Goal: Task Accomplishment & Management: Manage account settings

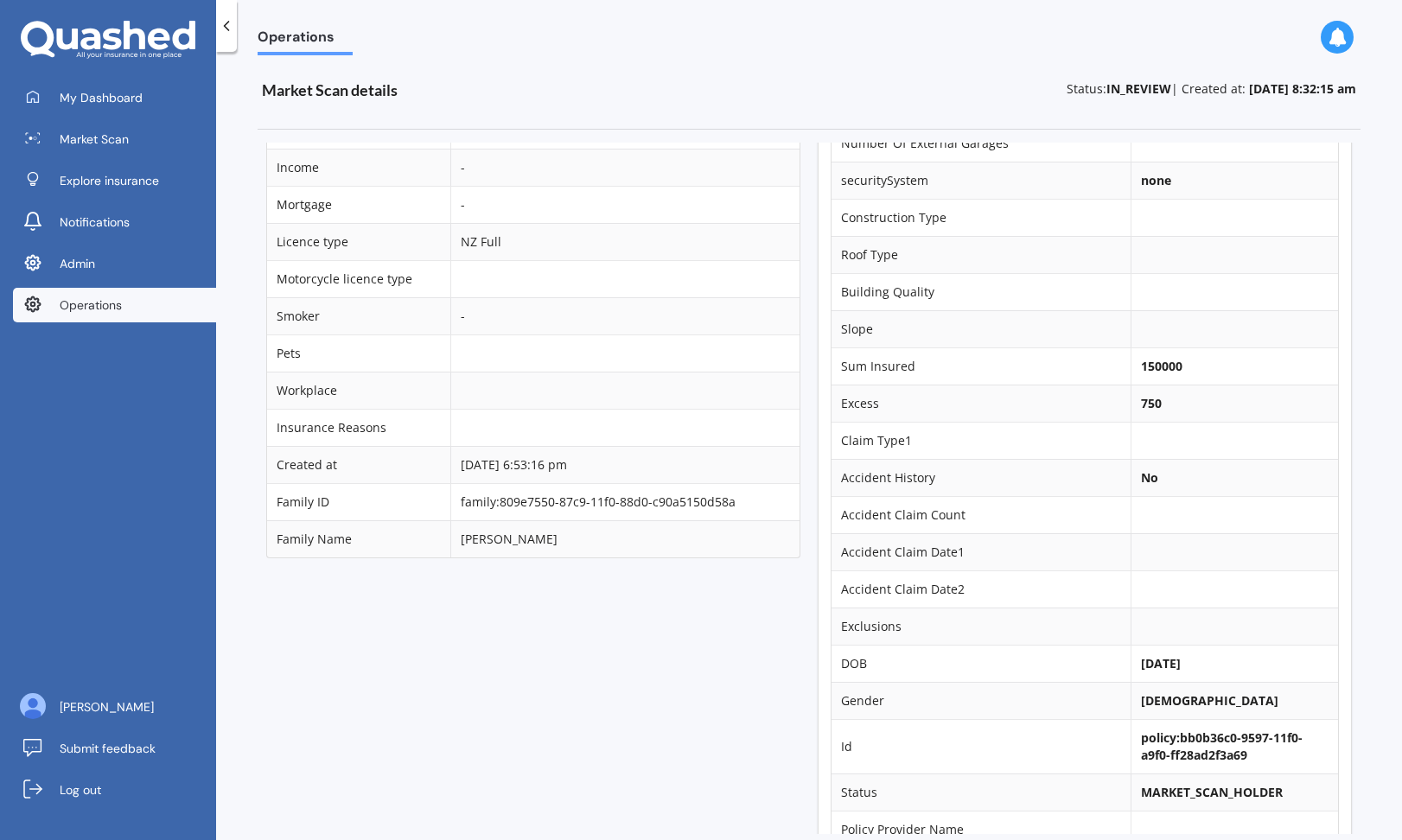
scroll to position [1263, 0]
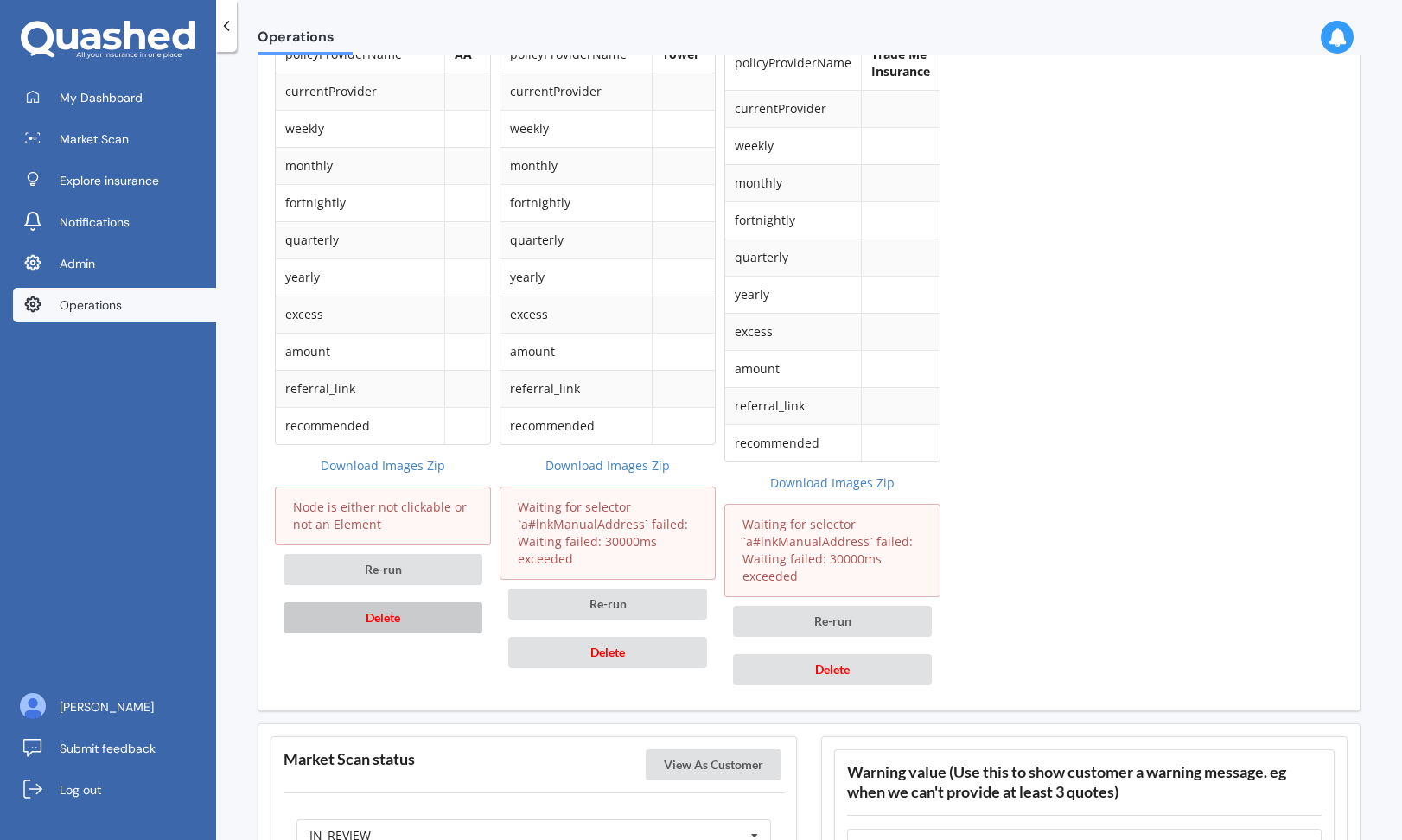
click at [448, 621] on button "Delete" at bounding box center [383, 617] width 199 height 31
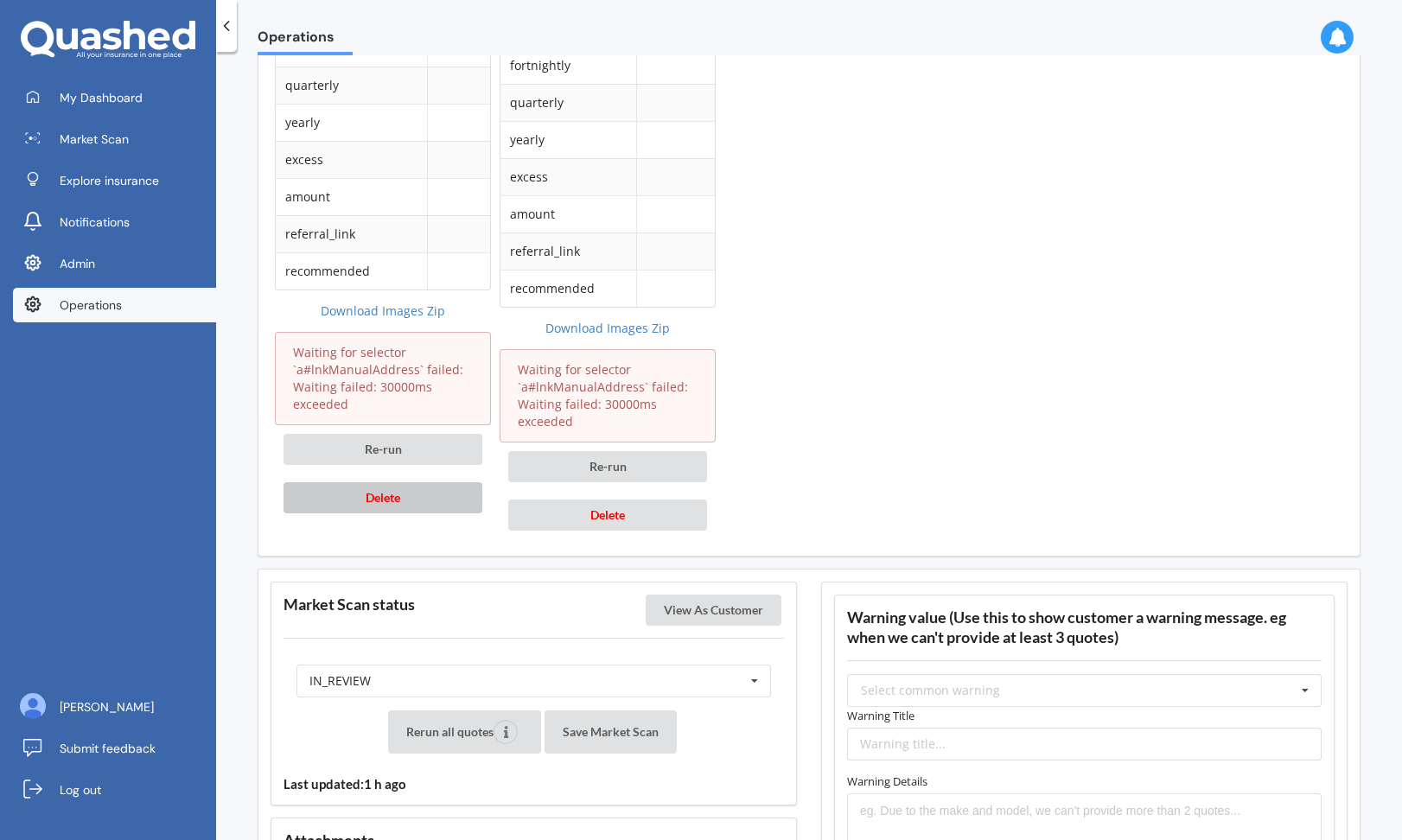
scroll to position [1706, 0]
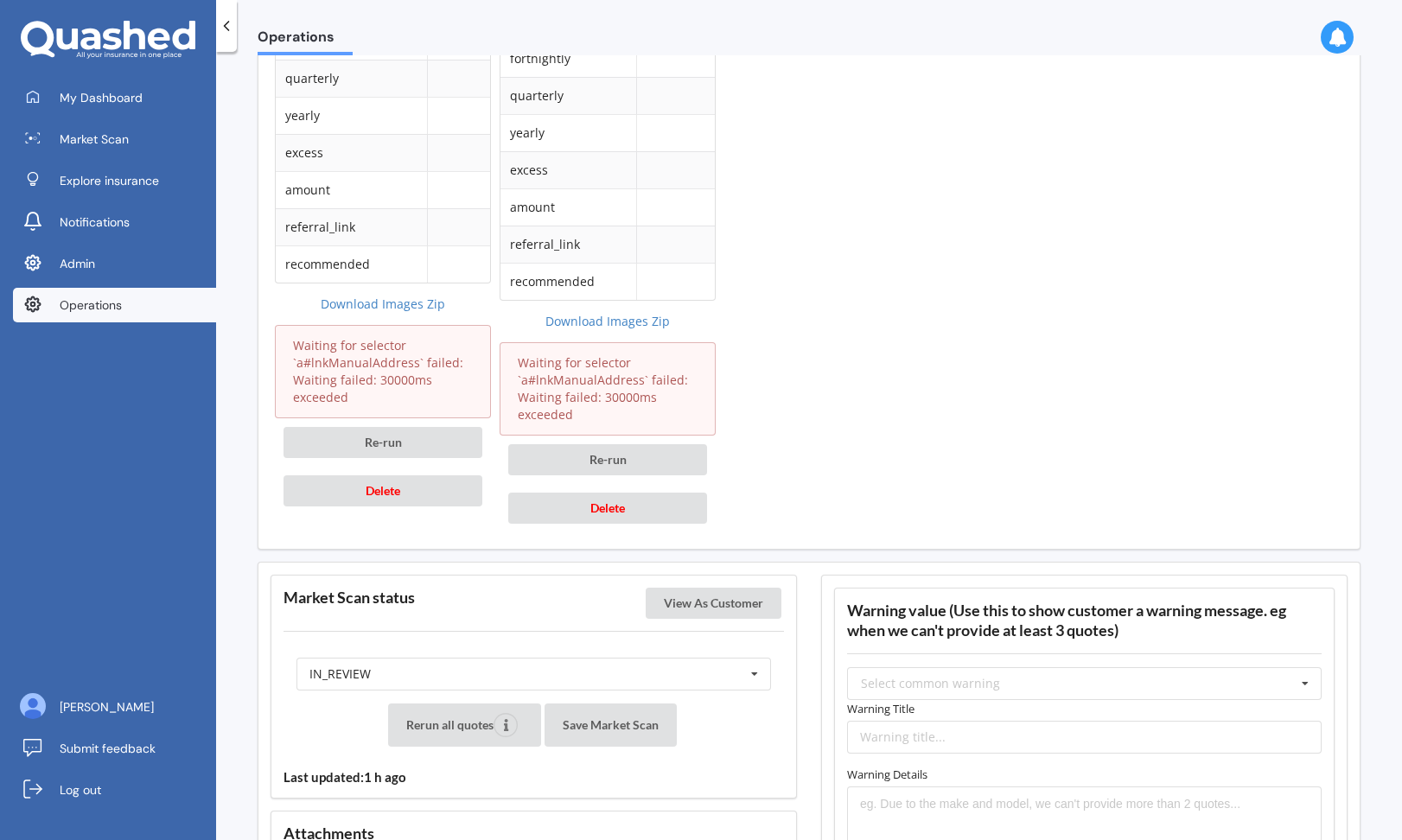
click at [920, 706] on label "Warning Title" at bounding box center [1083, 708] width 475 height 17
click at [950, 683] on div "Select common warning" at bounding box center [930, 683] width 139 height 12
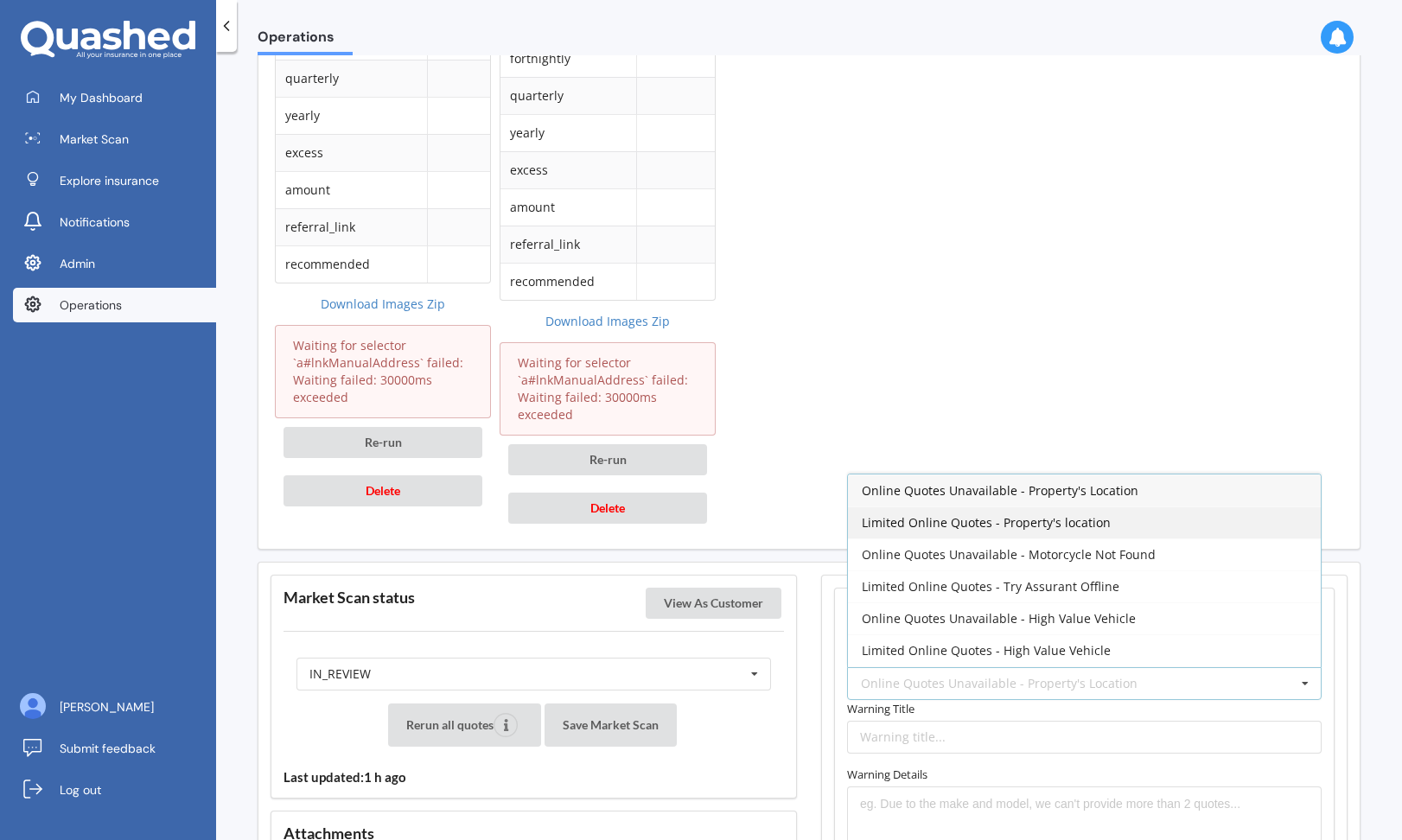
click at [1023, 531] on span "Limited Online Quotes - Property's location" at bounding box center [986, 521] width 249 height 16
type input "Limited Online Quotes - Property's location"
type textarea "One or more insurers were unable to provide an online quote at the time of the …"
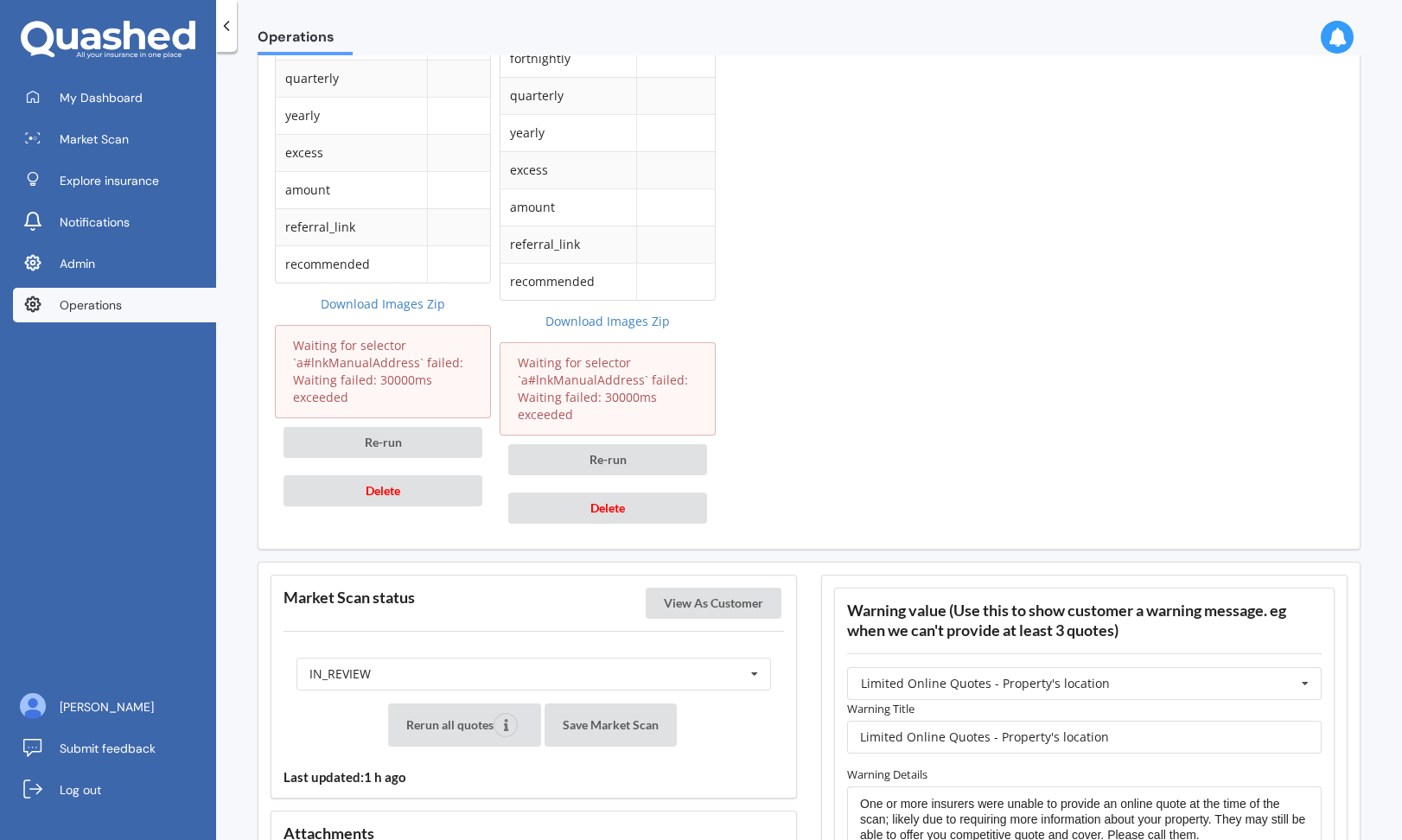
click at [667, 655] on div "IN_REVIEW READY PENDING VIEWED ABANDONED IN_REVIEW" at bounding box center [534, 674] width 501 height 59
click at [662, 665] on div "IN_REVIEW READY PENDING VIEWED ABANDONED IN_REVIEW" at bounding box center [534, 674] width 475 height 33
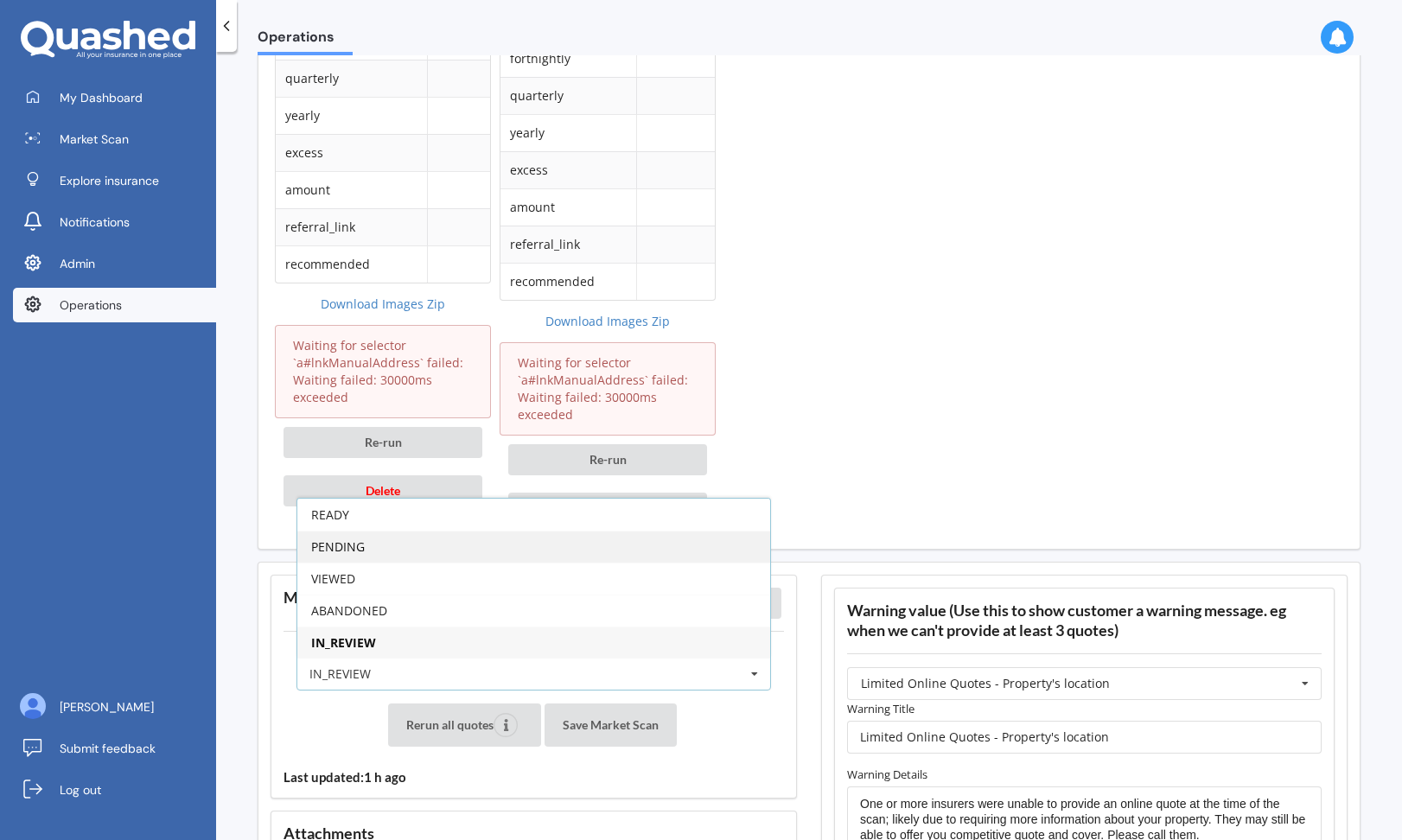
click at [652, 555] on div "PENDING" at bounding box center [533, 547] width 473 height 32
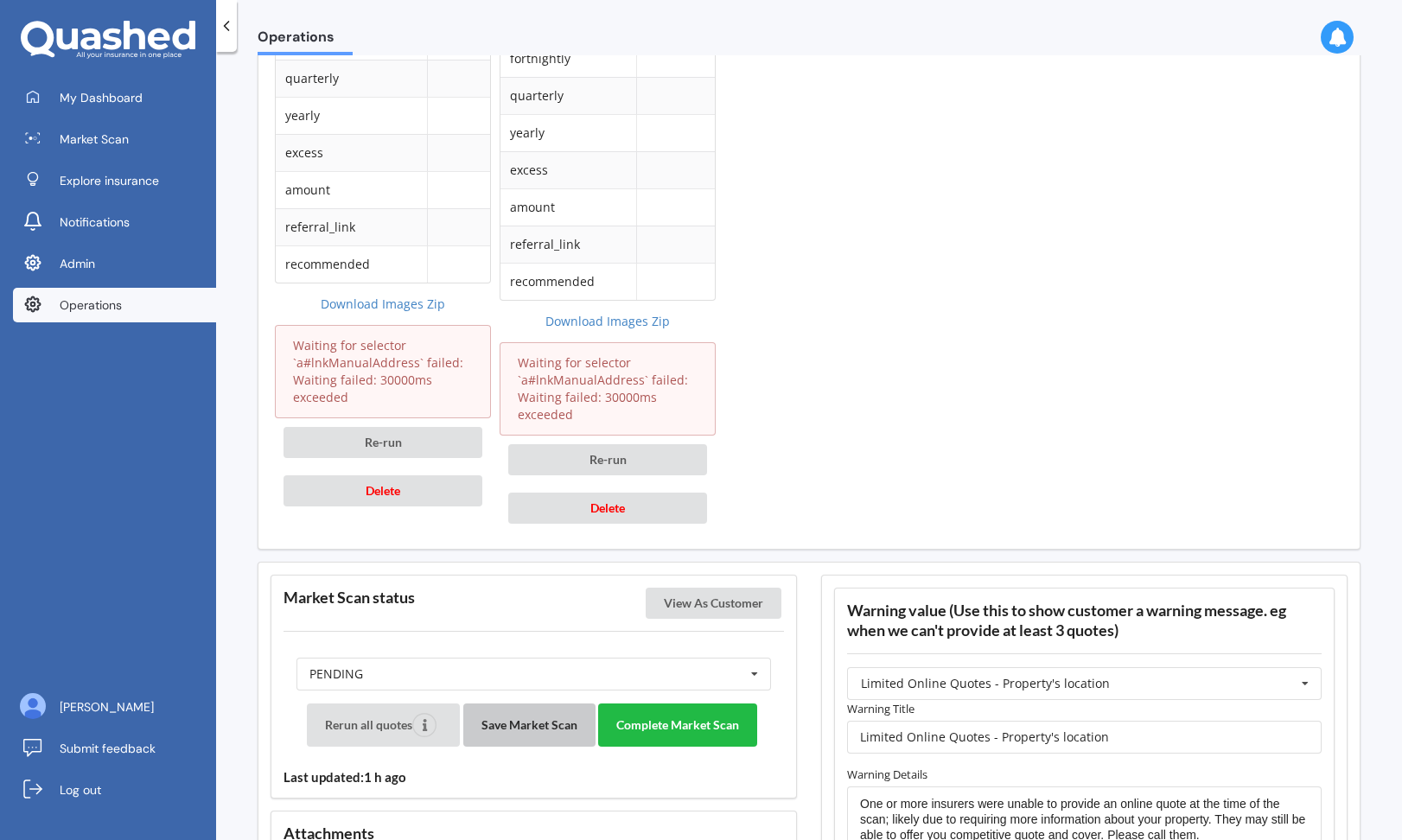
click at [538, 719] on button "Save Market Scan" at bounding box center [529, 725] width 132 height 43
click at [690, 586] on div "Market Scan status View As Customer PENDING READY PENDING VIEWED ABANDONED IN_R…" at bounding box center [534, 687] width 526 height 224
click at [686, 603] on button "View As Customer" at bounding box center [713, 603] width 135 height 31
click at [658, 707] on button "Complete Market Scan" at bounding box center [678, 725] width 159 height 43
click at [654, 726] on button "Complete Market Scan" at bounding box center [678, 725] width 159 height 43
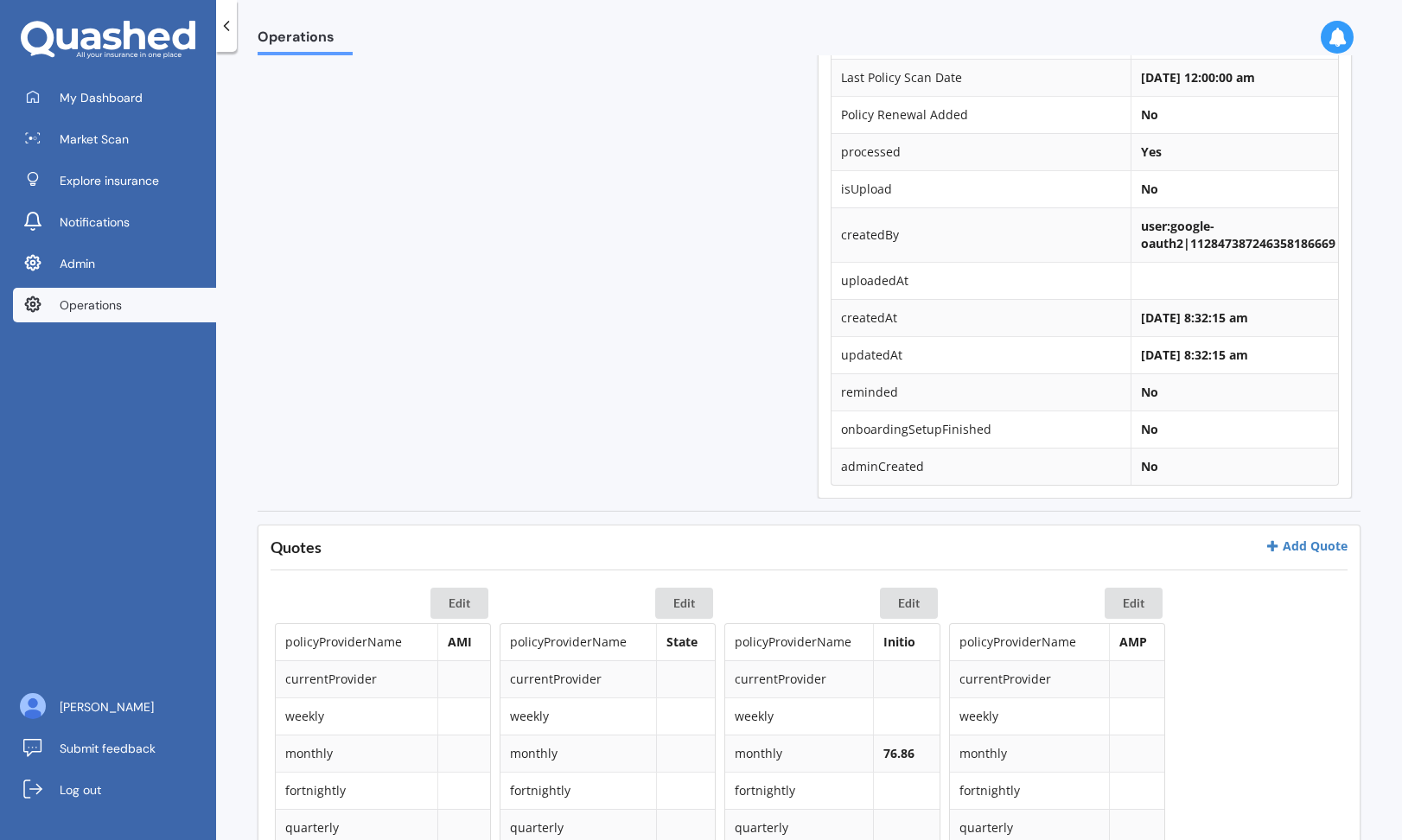
scroll to position [333, 0]
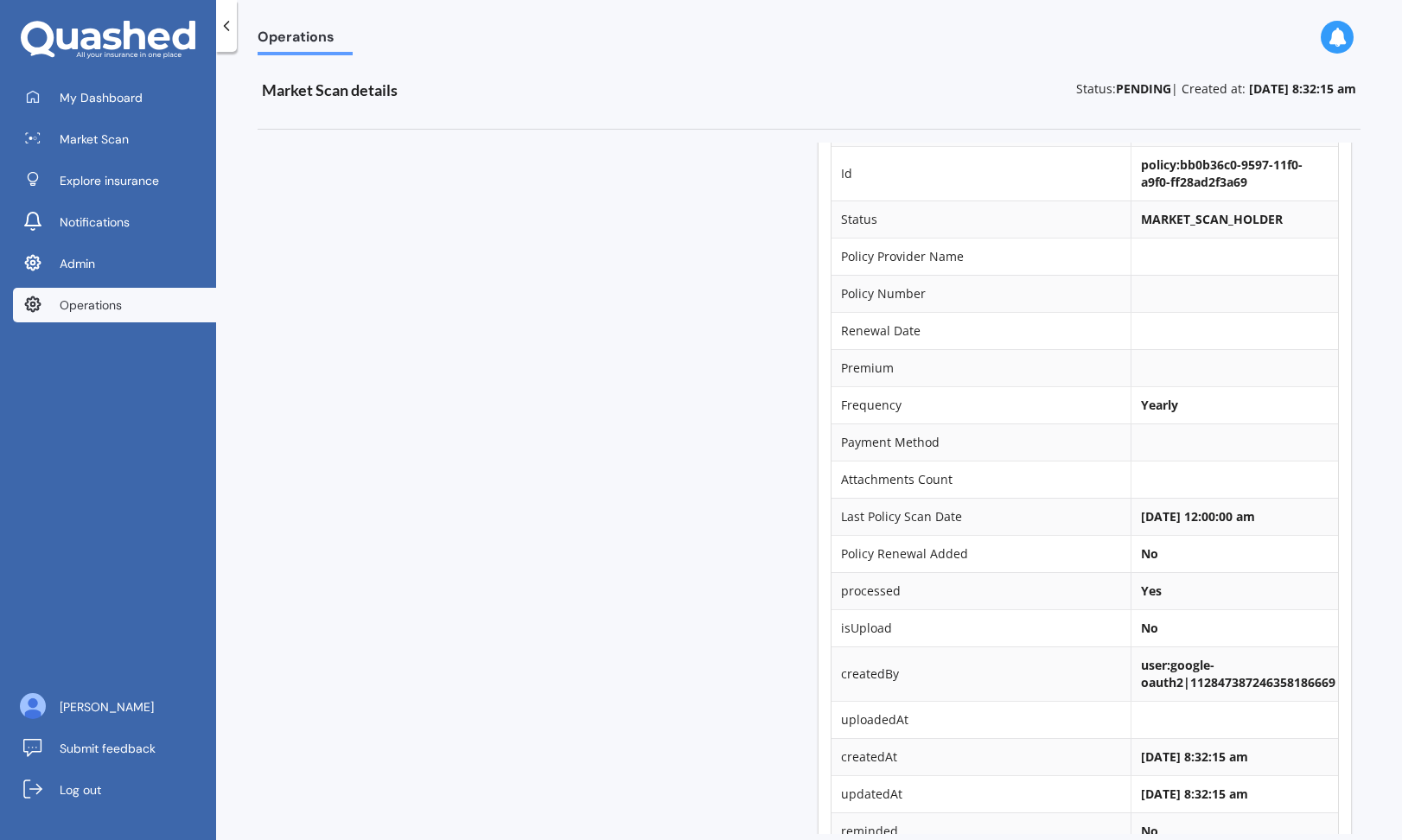
scroll to position [1263, 0]
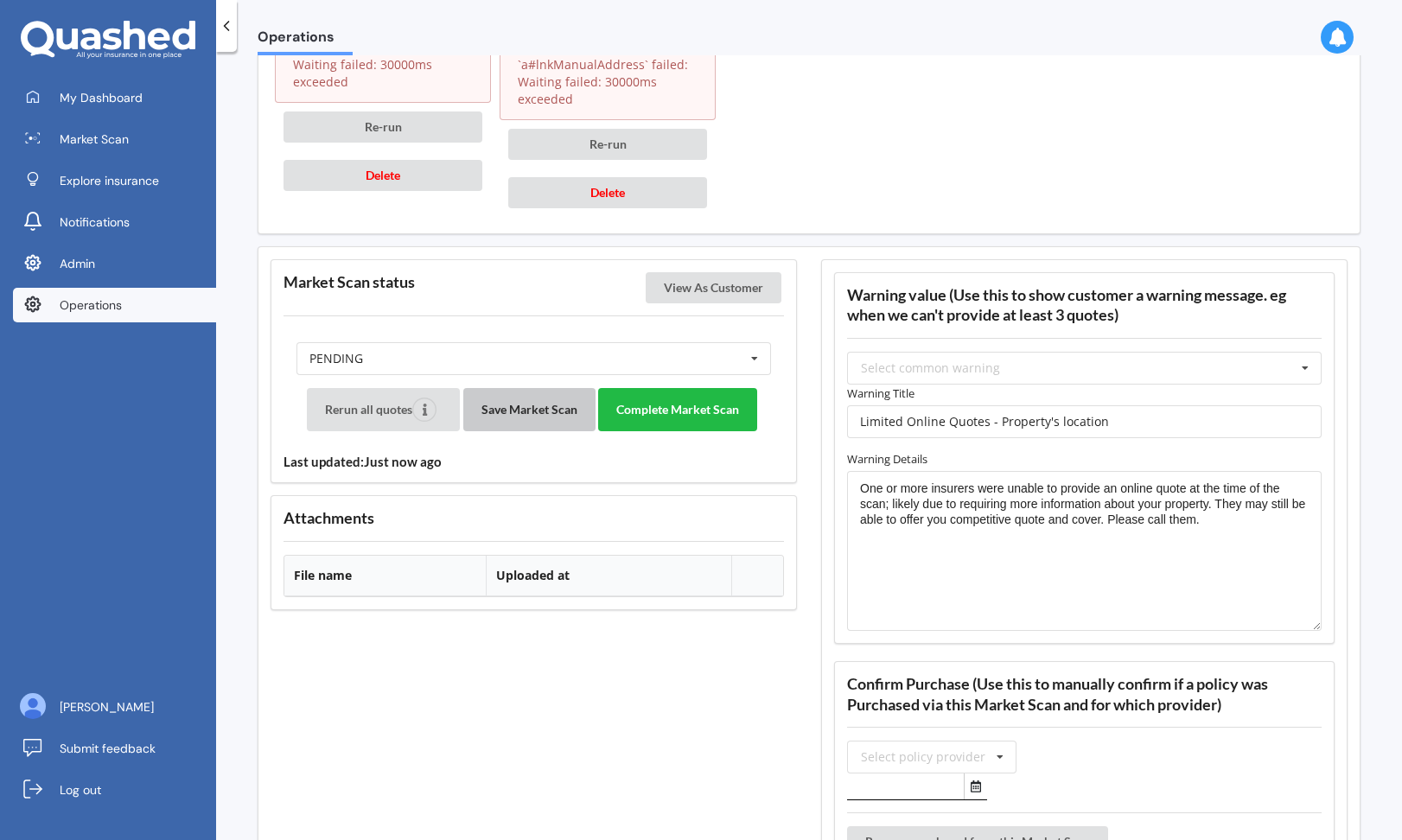
click at [522, 410] on button "Save Market Scan" at bounding box center [529, 410] width 132 height 43
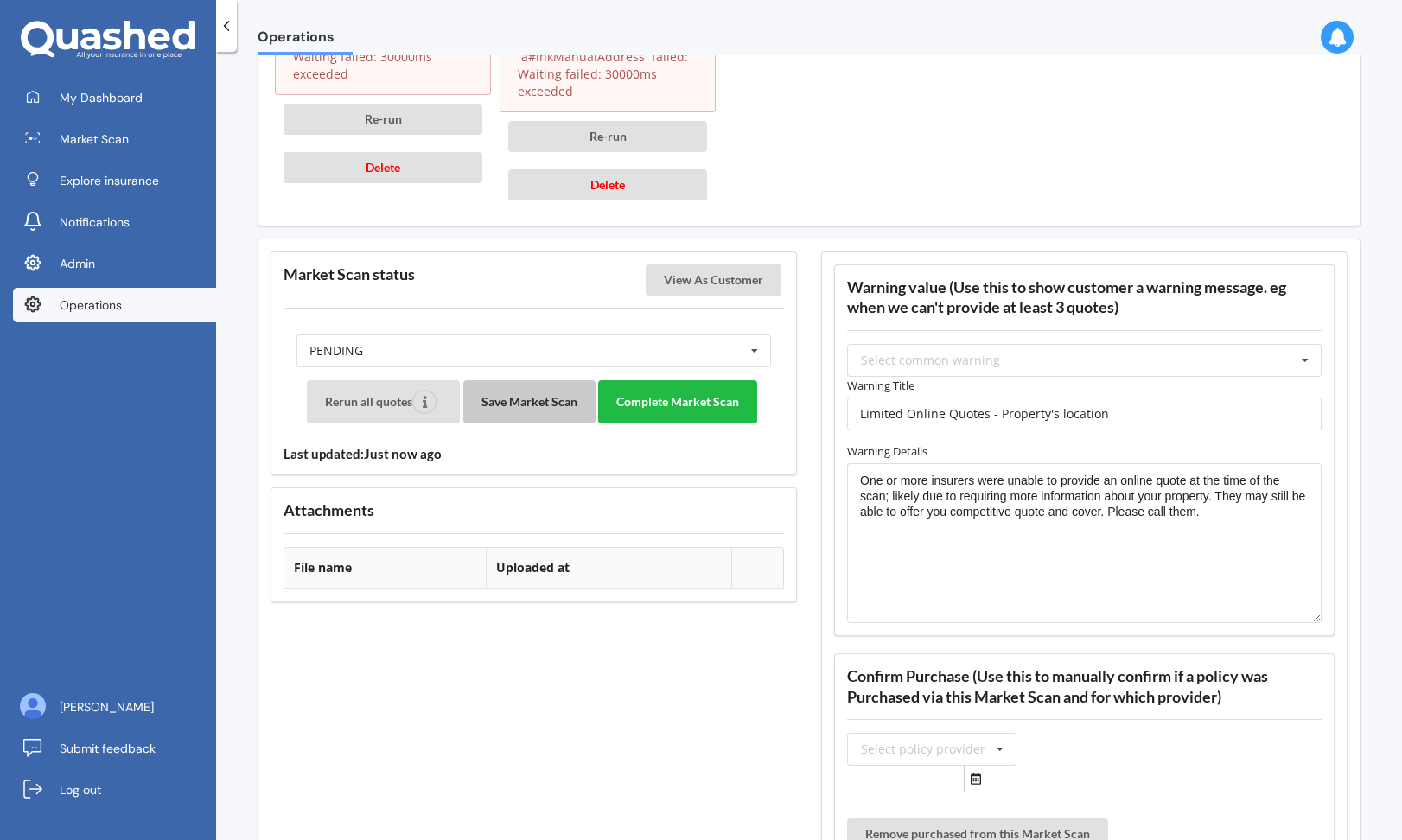
scroll to position [2022, 0]
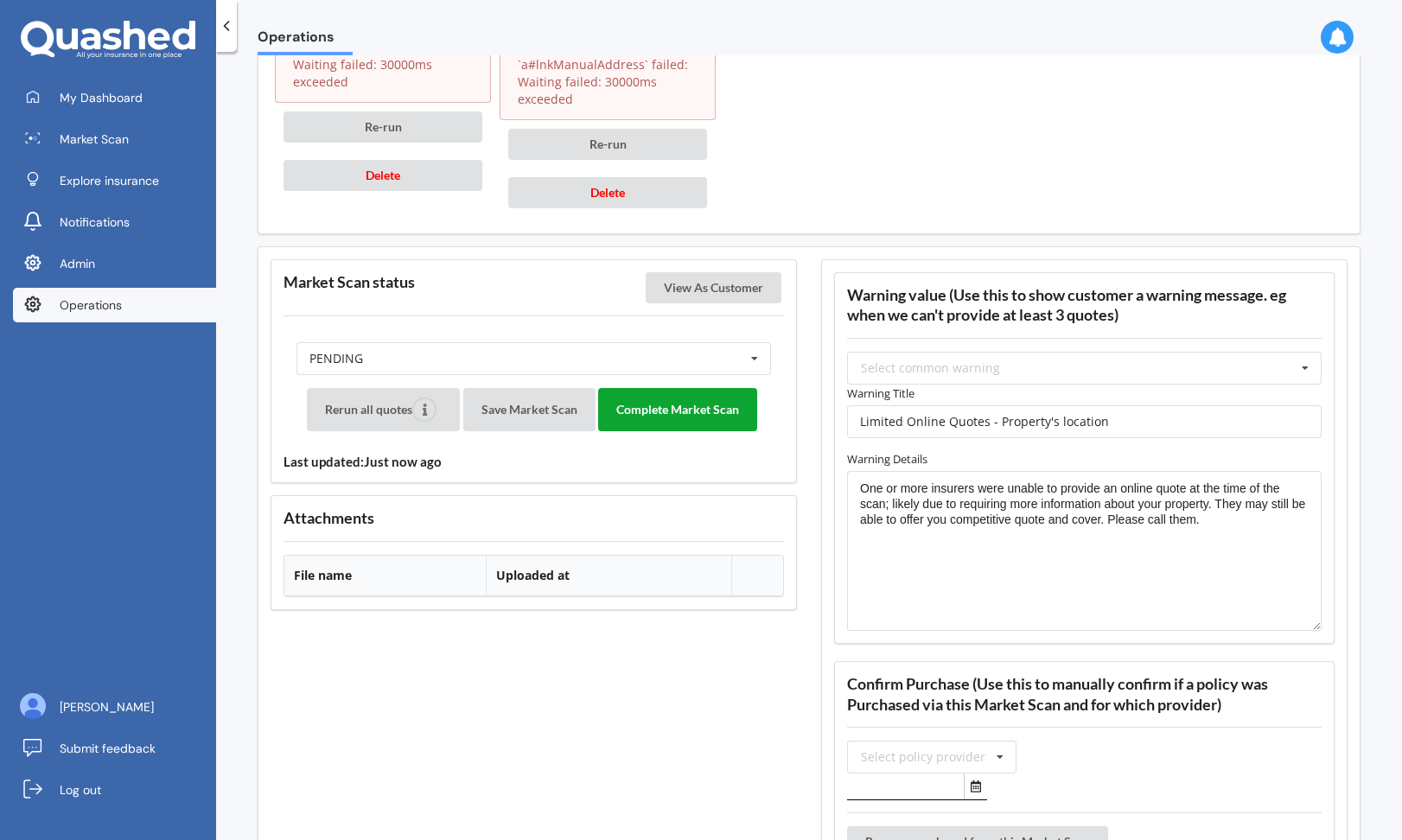
click at [674, 413] on button "Complete Market Scan" at bounding box center [678, 410] width 159 height 43
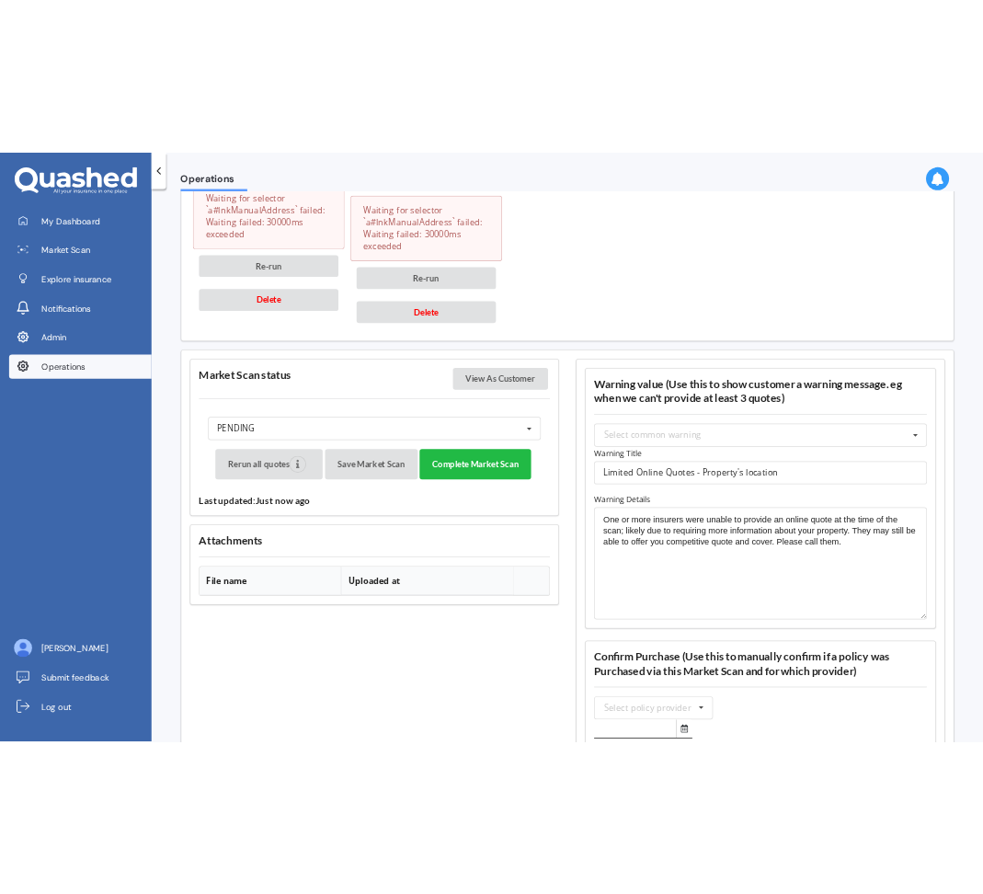
scroll to position [1399, 0]
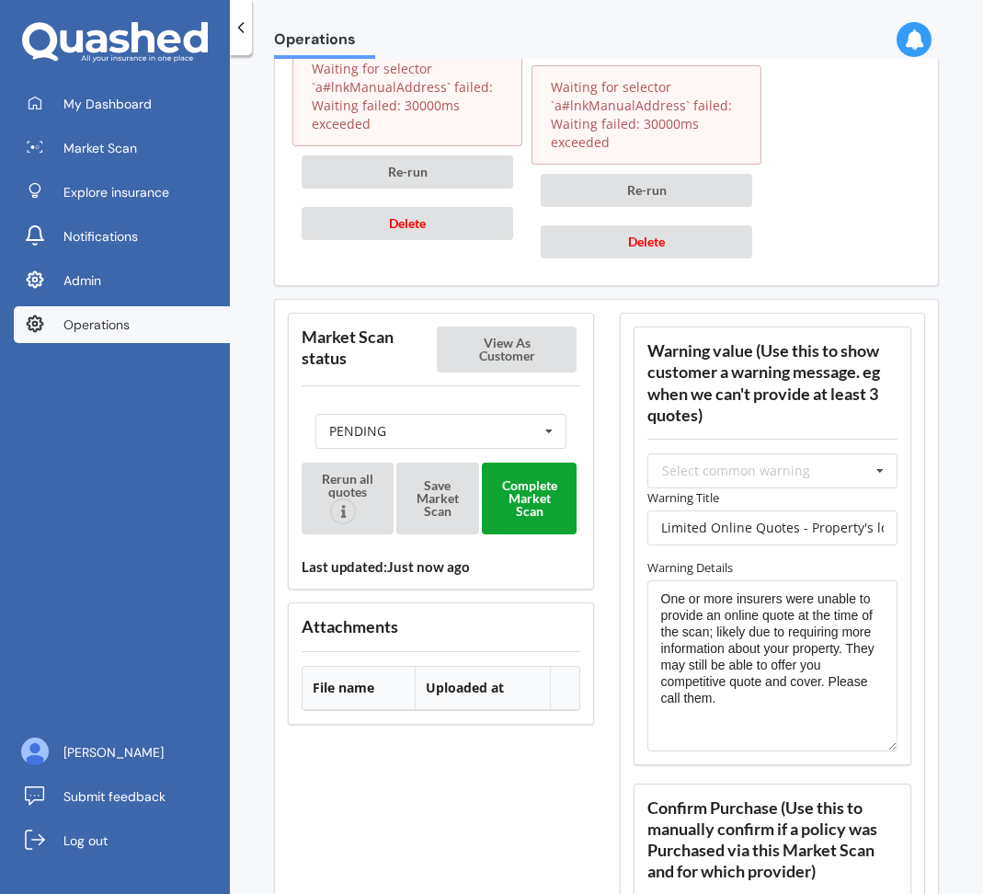
click at [526, 511] on button "Complete Market Scan" at bounding box center [529, 499] width 95 height 72
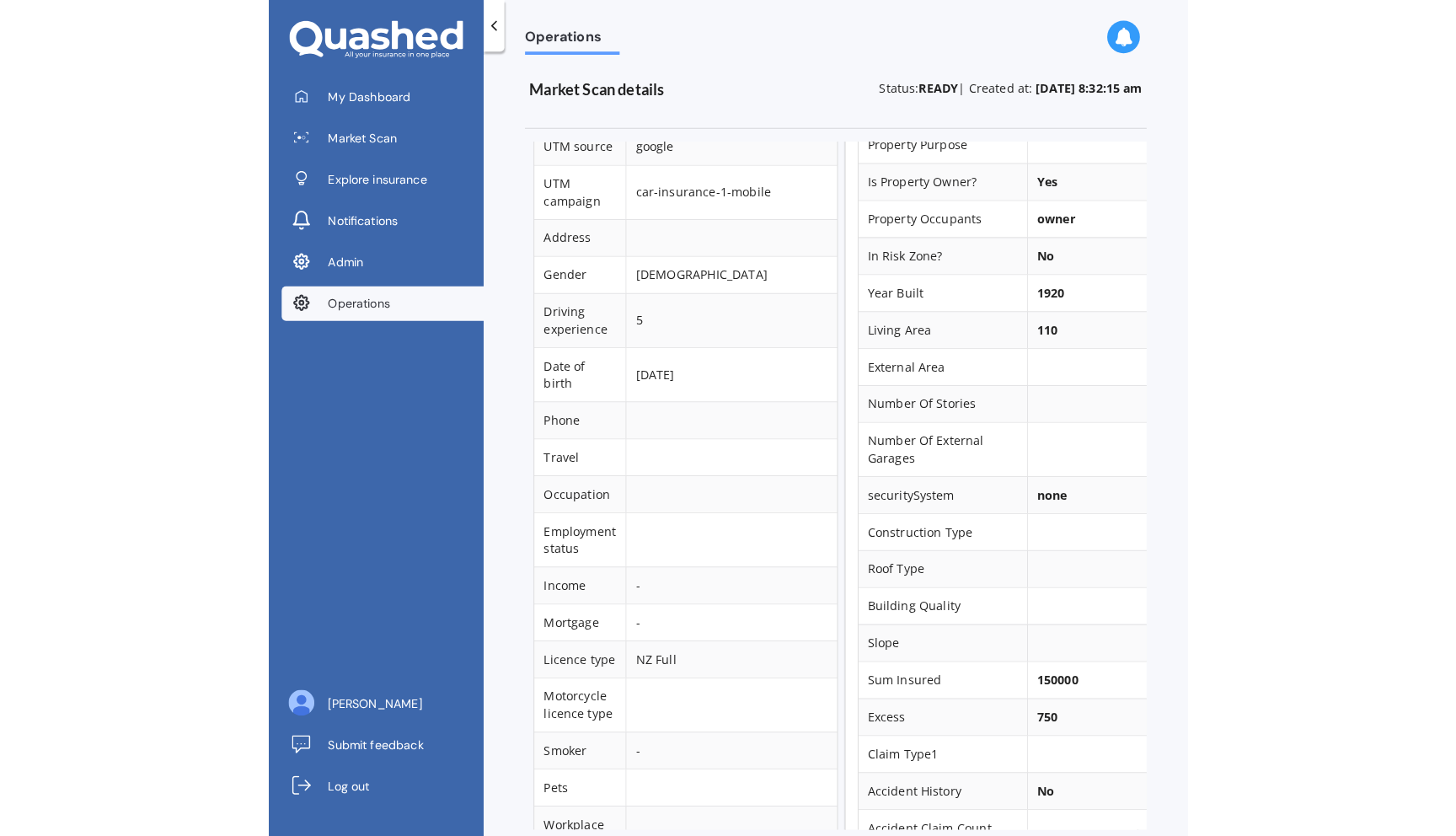
scroll to position [0, 0]
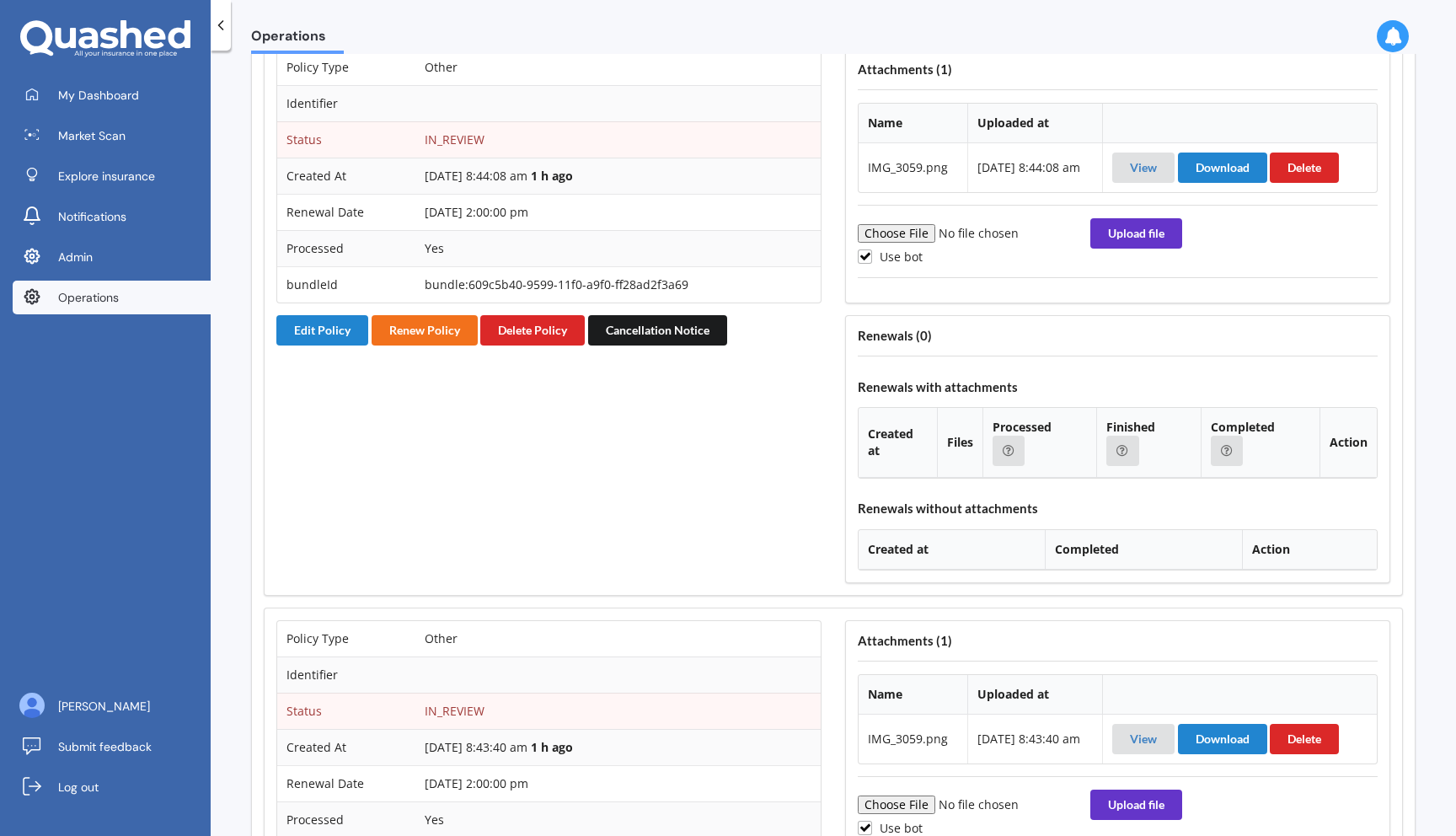
scroll to position [2557, 0]
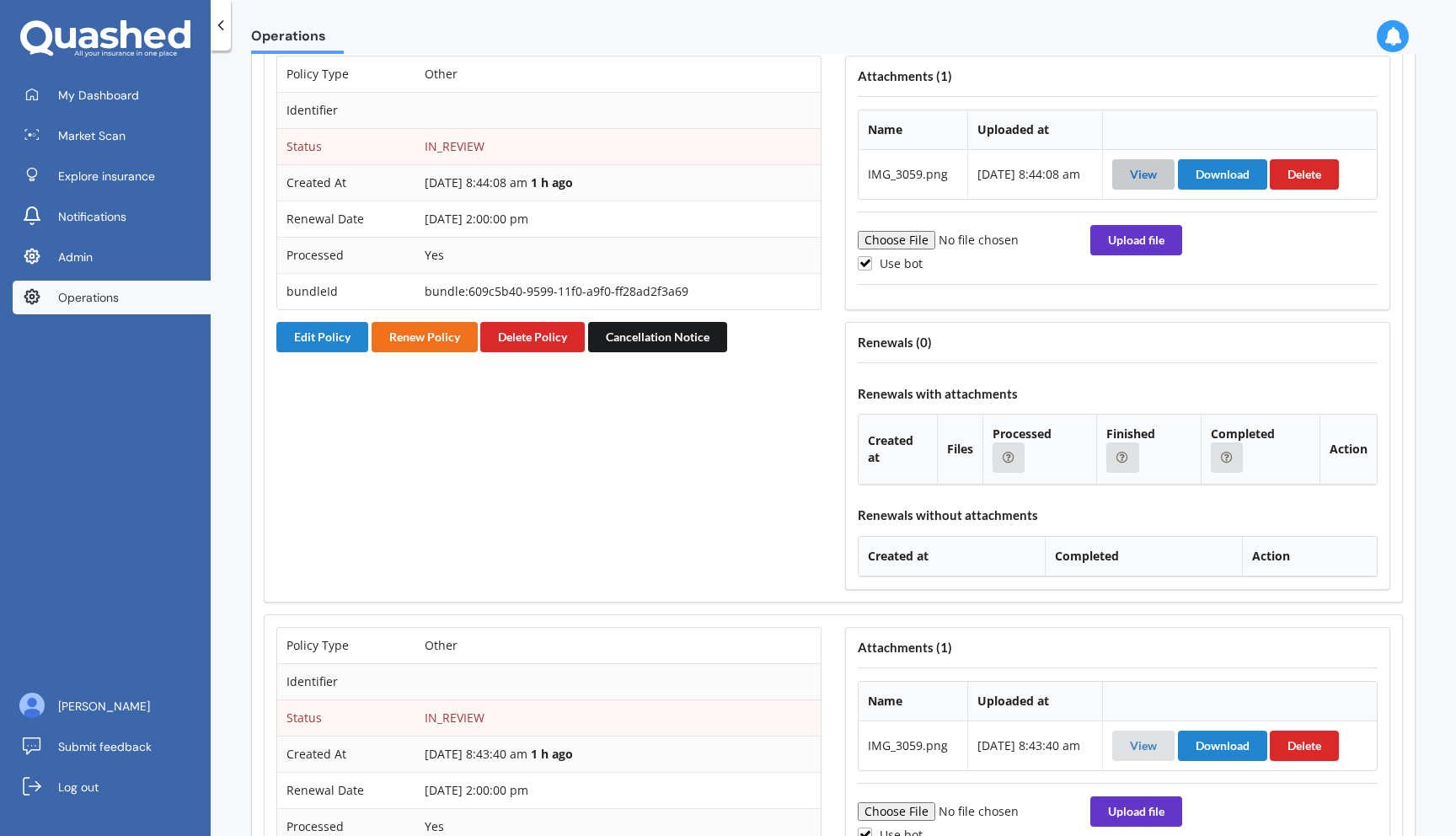
click at [1147, 177] on link "View" at bounding box center [1143, 174] width 27 height 15
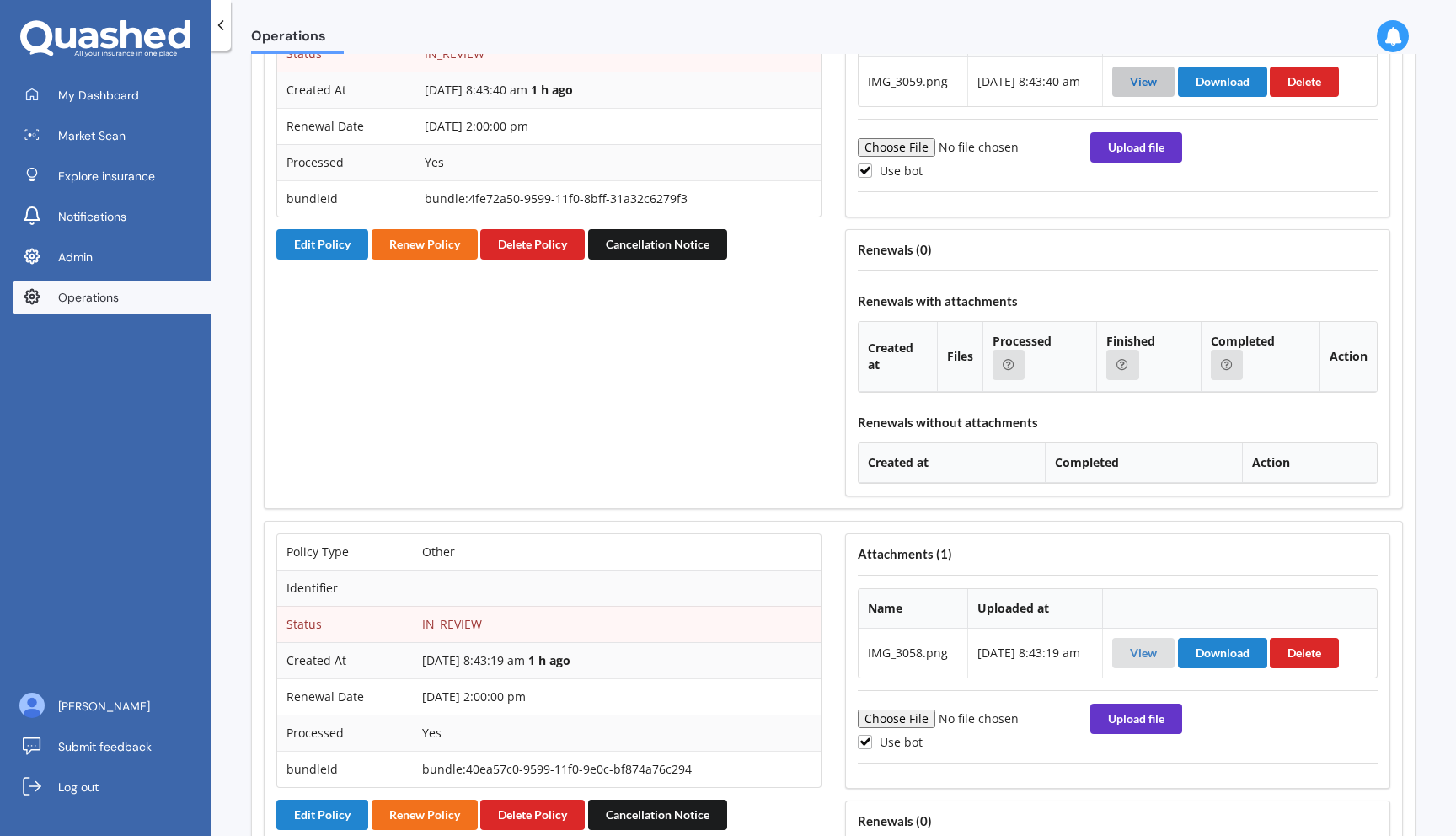
scroll to position [3222, 0]
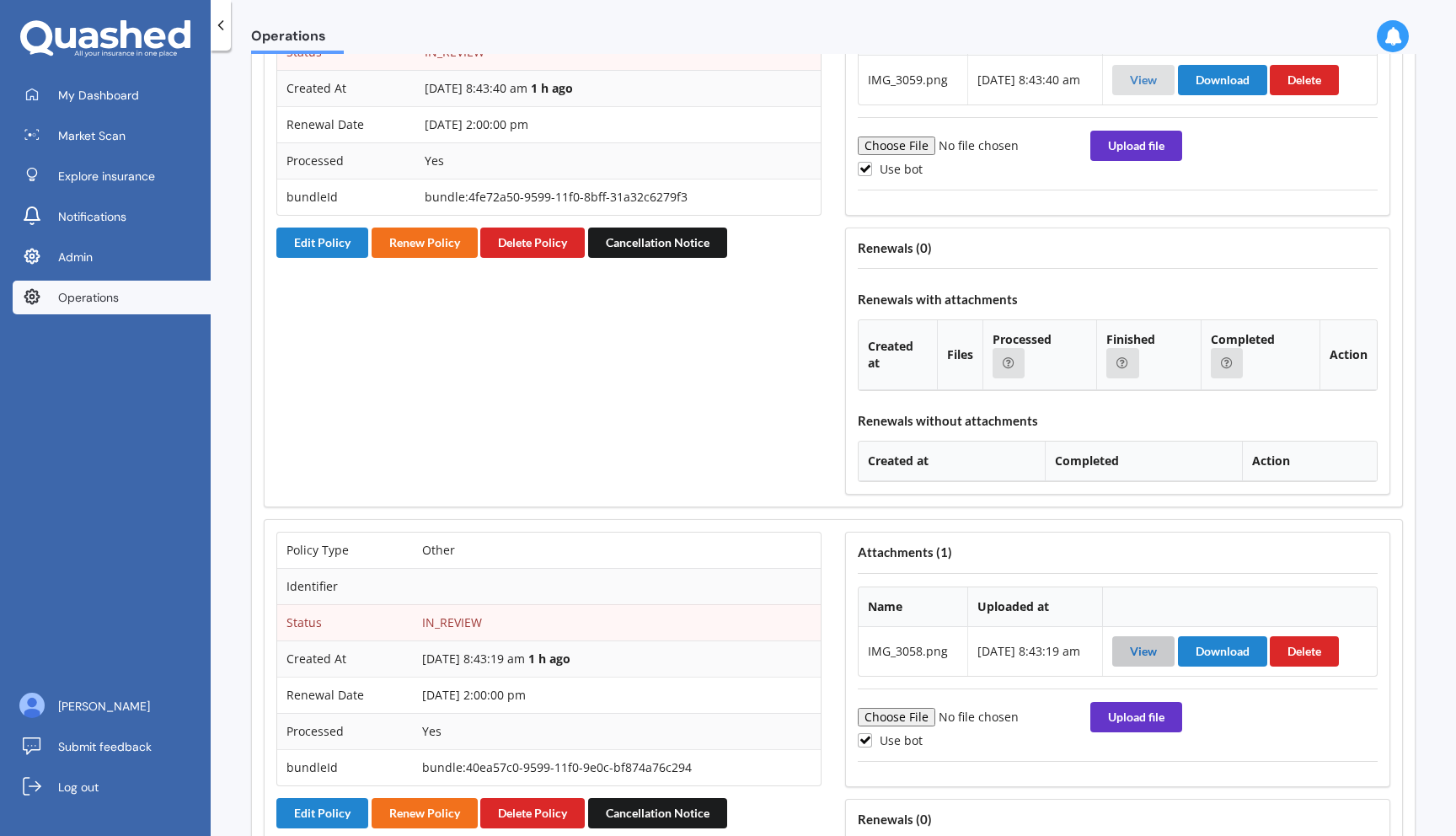
click at [1144, 651] on link "View" at bounding box center [1143, 651] width 27 height 15
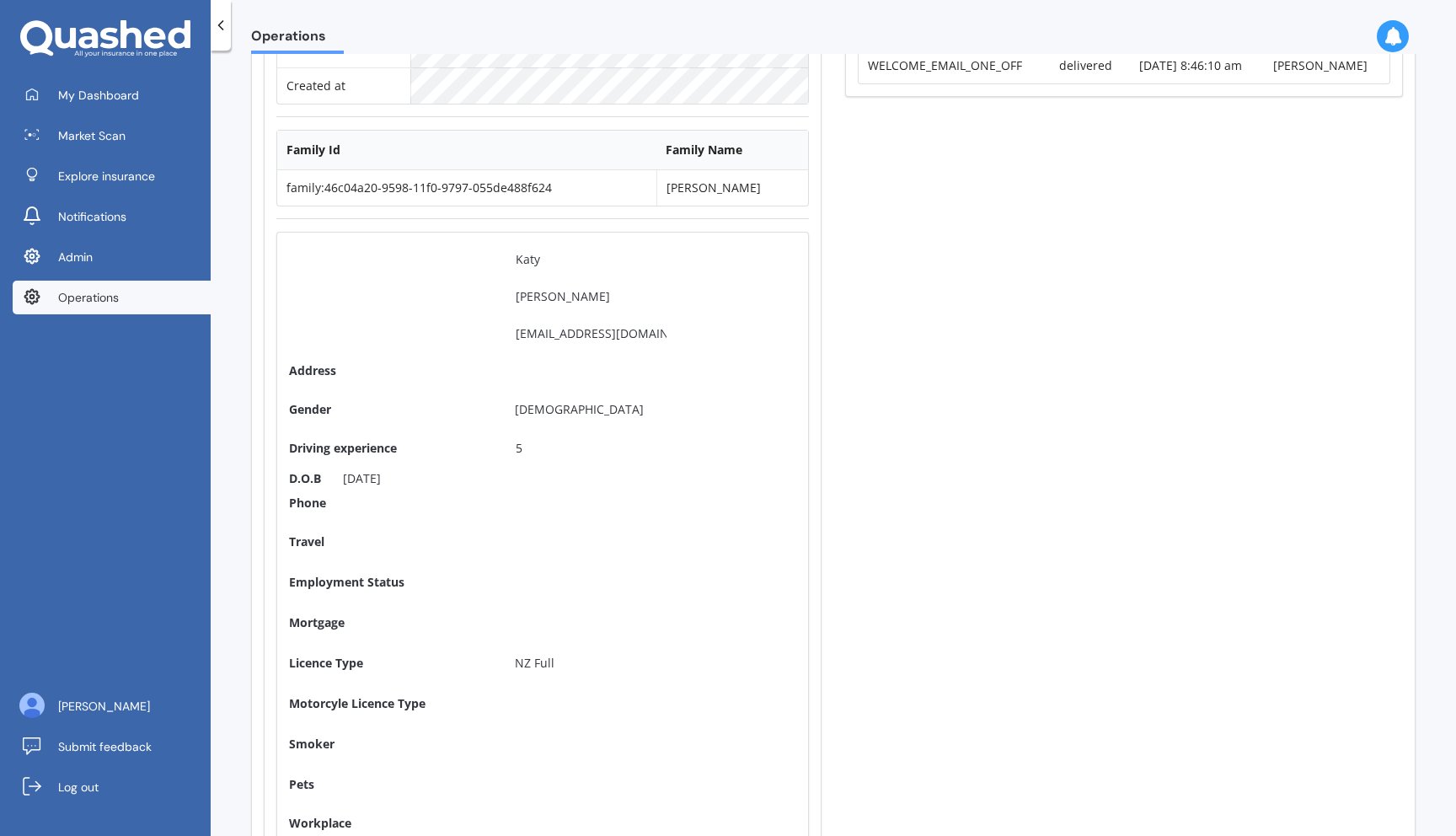
scroll to position [0, 0]
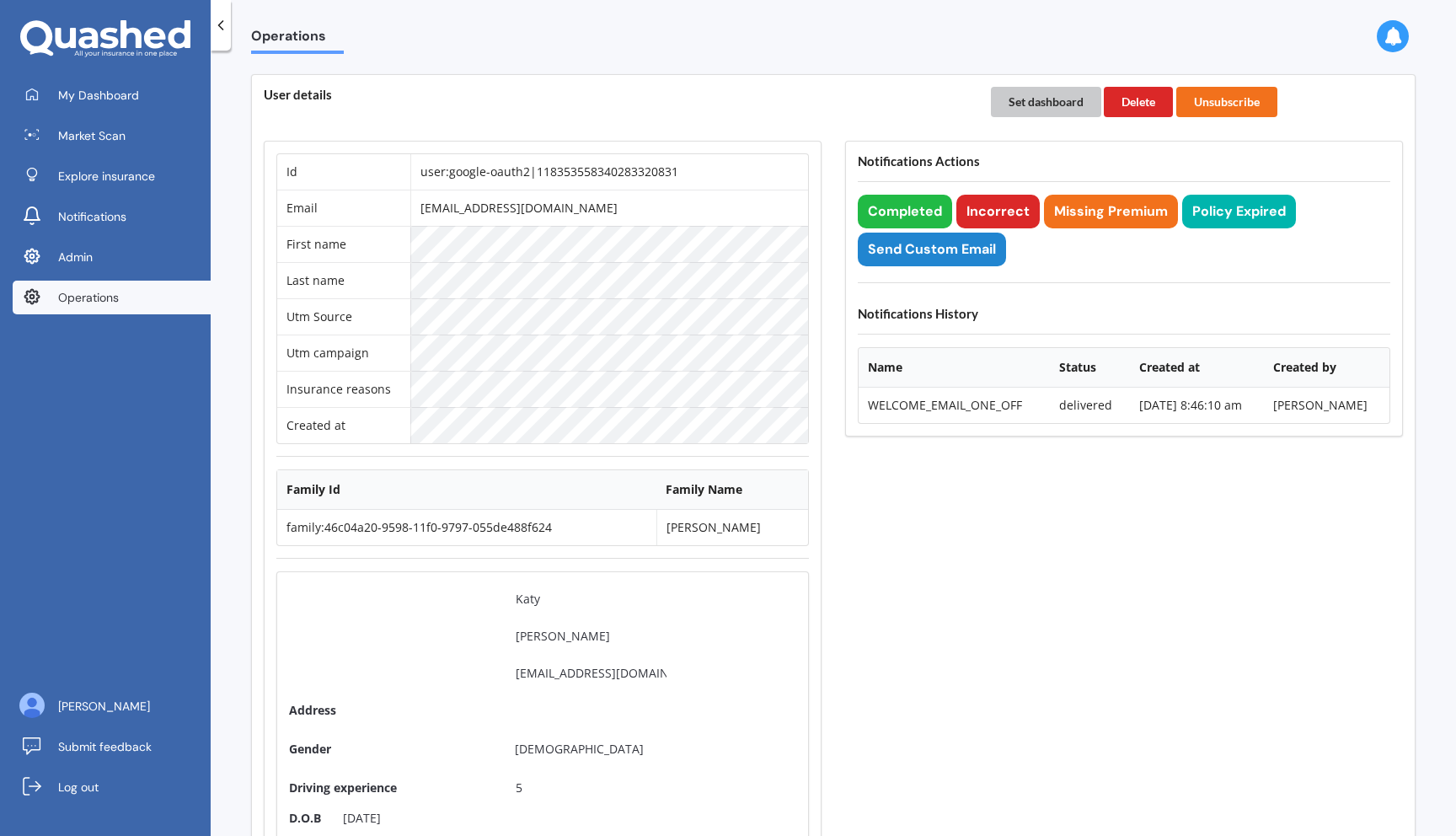
click at [1024, 100] on button "Set dashboard" at bounding box center [1046, 102] width 111 height 30
click at [65, 92] on span "My Dashboard" at bounding box center [98, 95] width 81 height 16
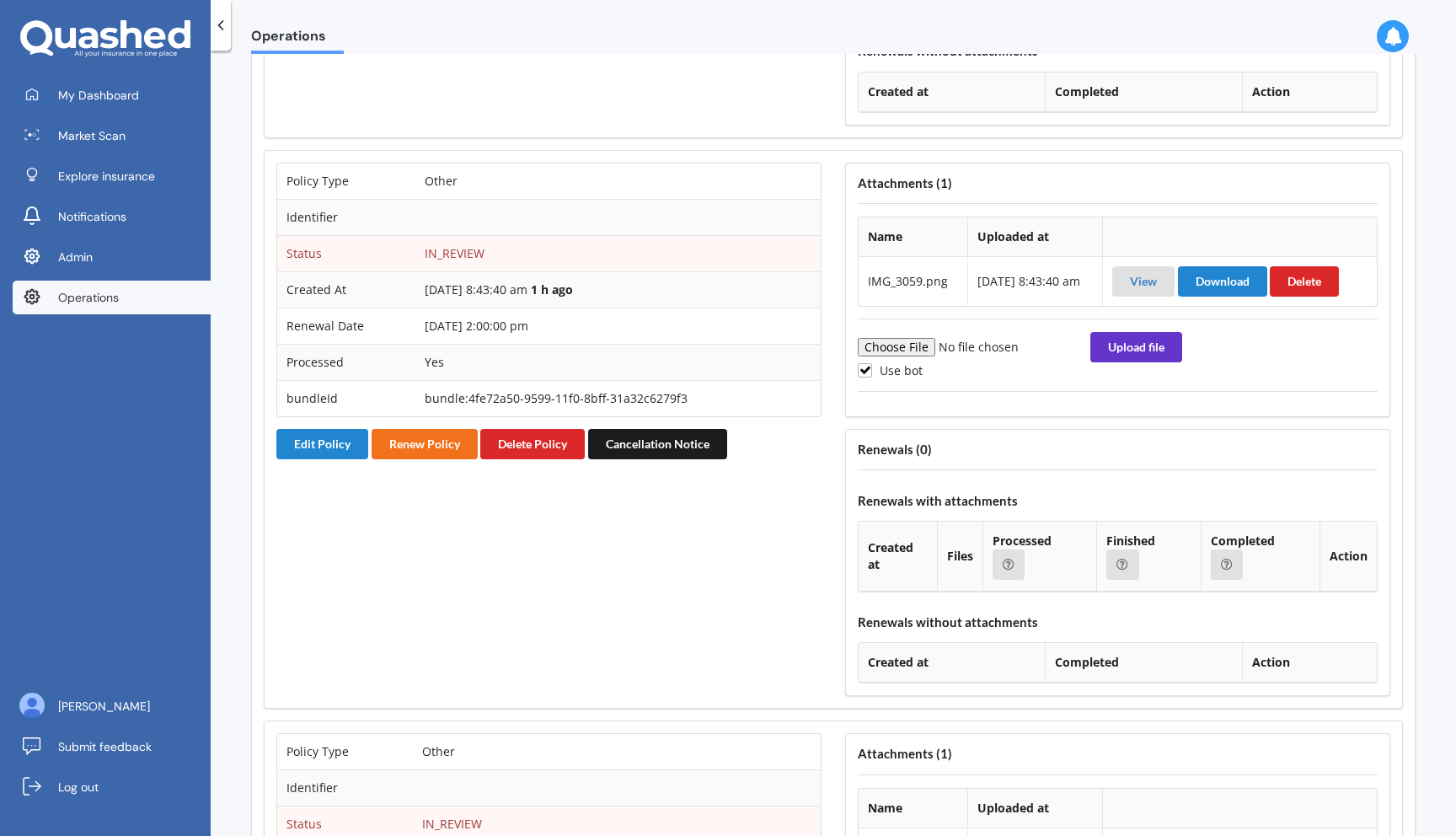
scroll to position [3020, 0]
click at [553, 440] on button "Delete Policy" at bounding box center [532, 444] width 104 height 30
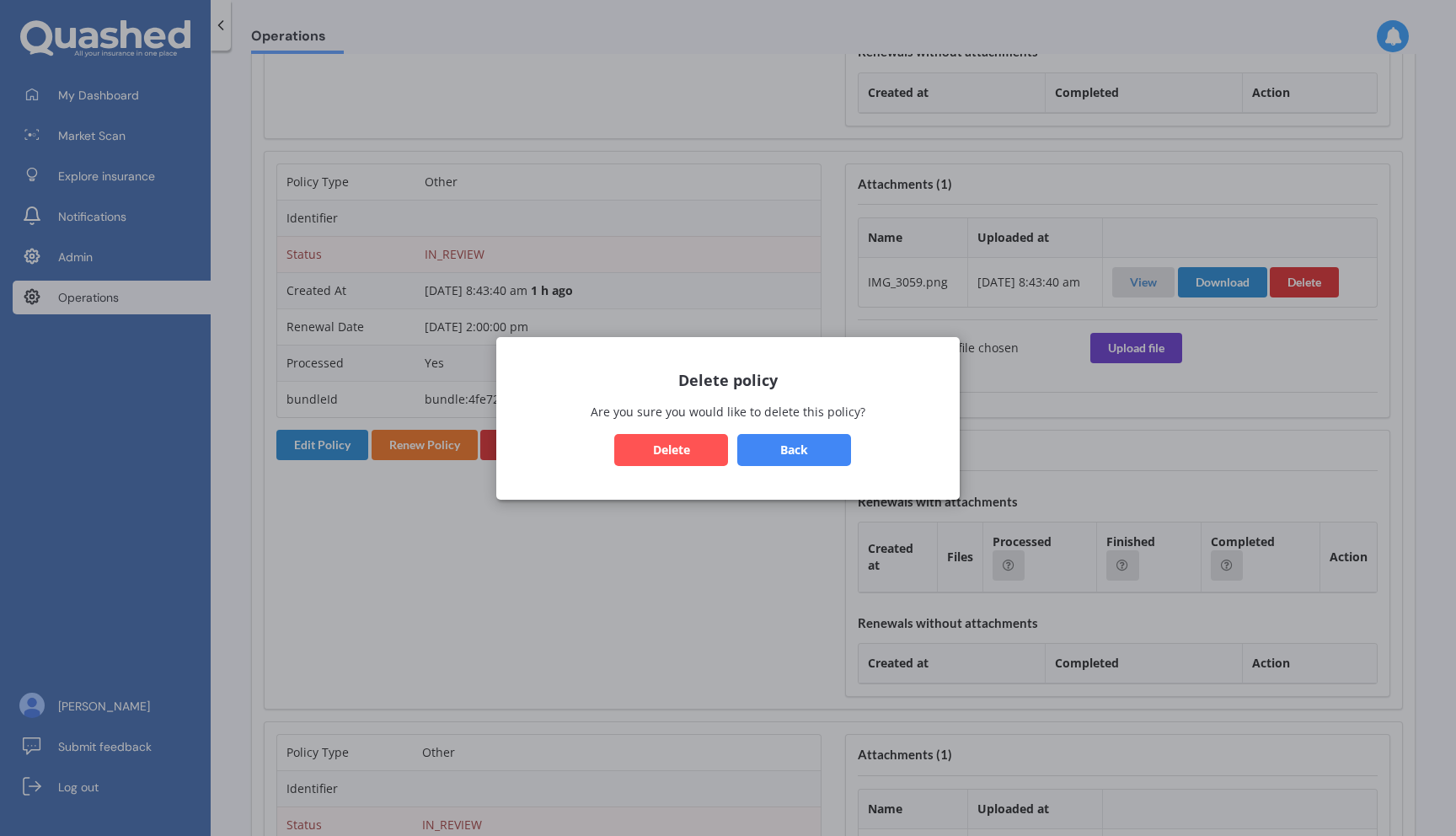
click at [639, 451] on button "Delete" at bounding box center [671, 449] width 114 height 32
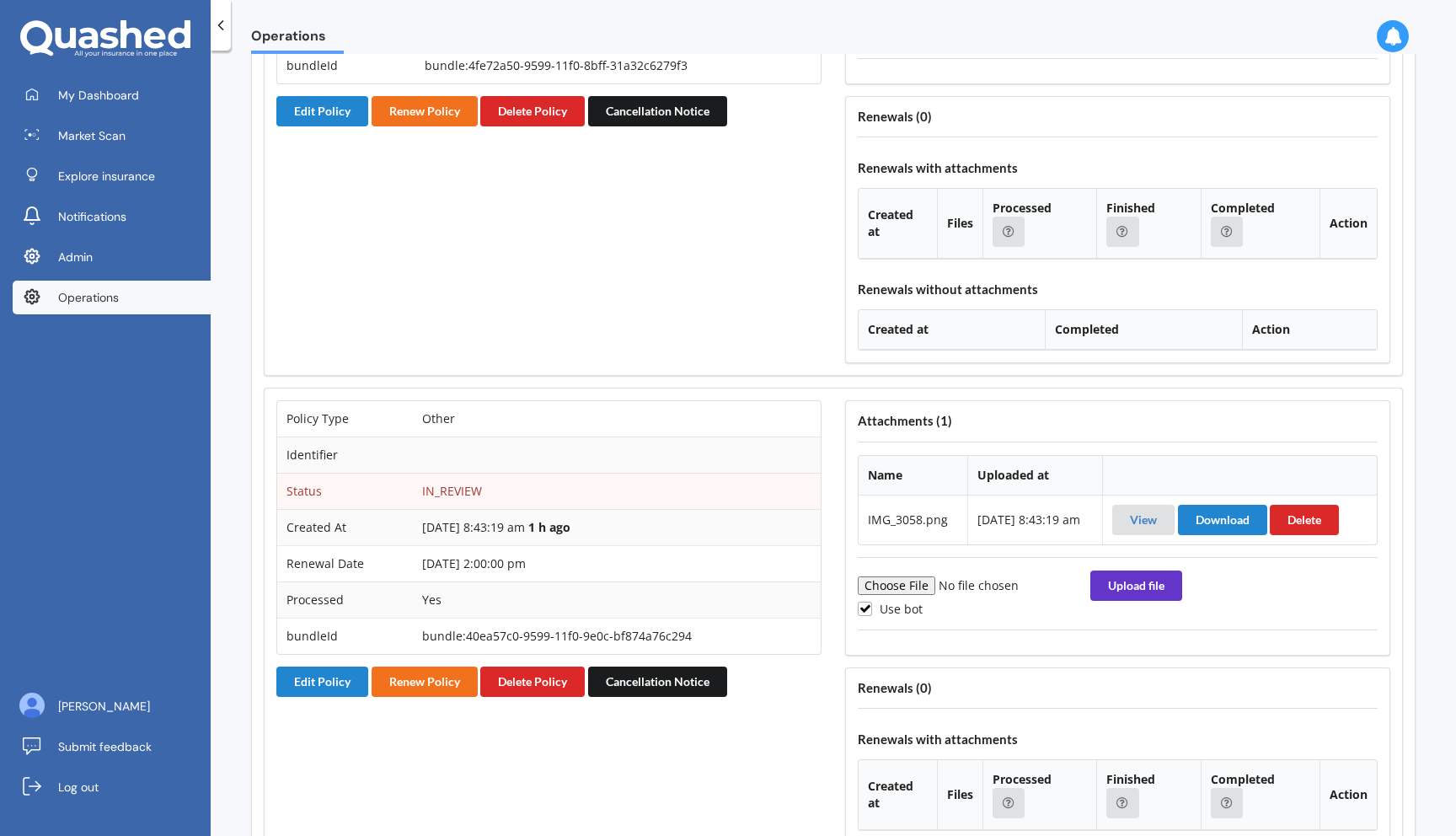
scroll to position [3354, 0]
click at [534, 685] on button "Delete Policy" at bounding box center [532, 680] width 104 height 30
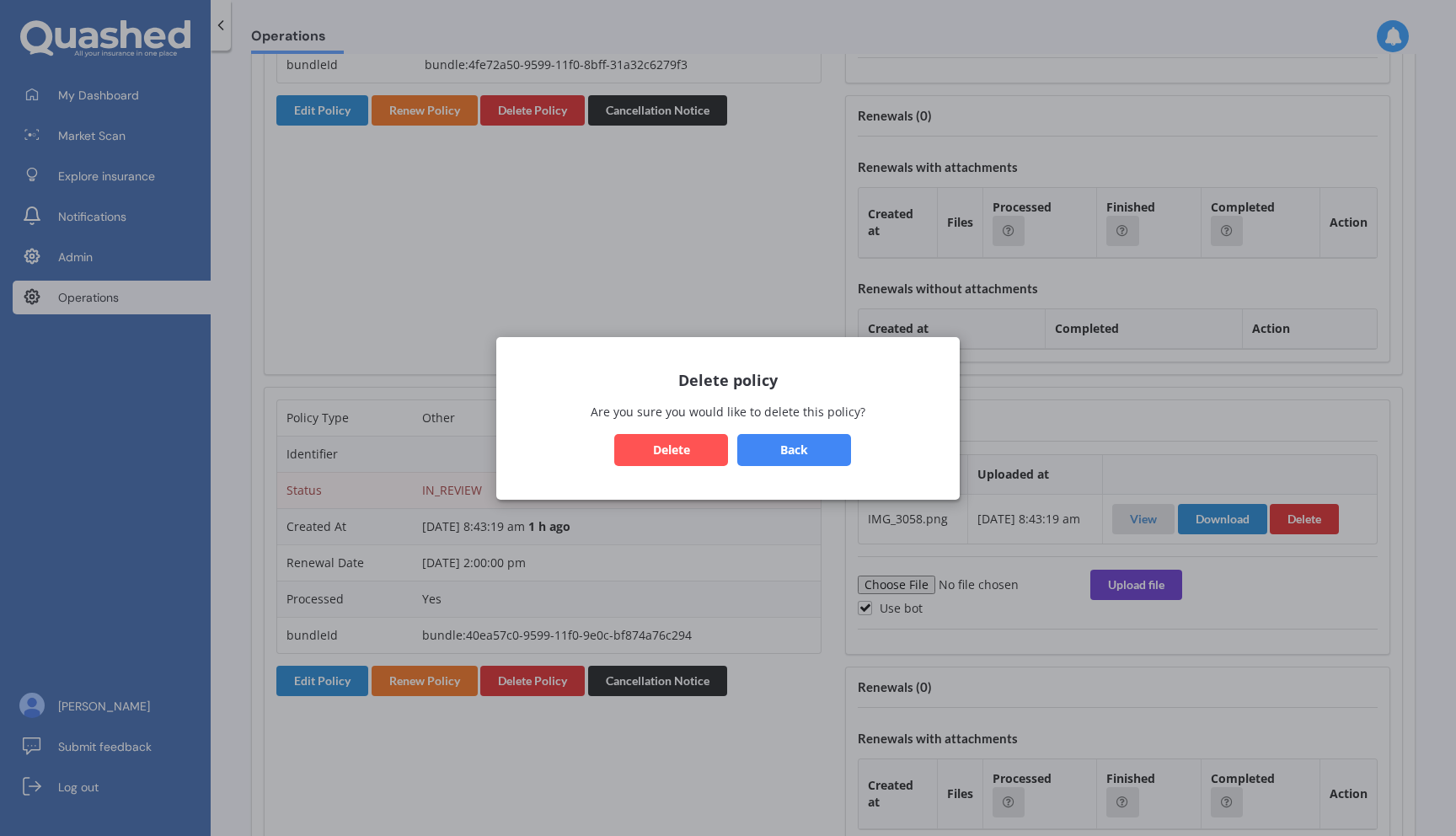
click at [655, 445] on button "Delete" at bounding box center [671, 449] width 114 height 32
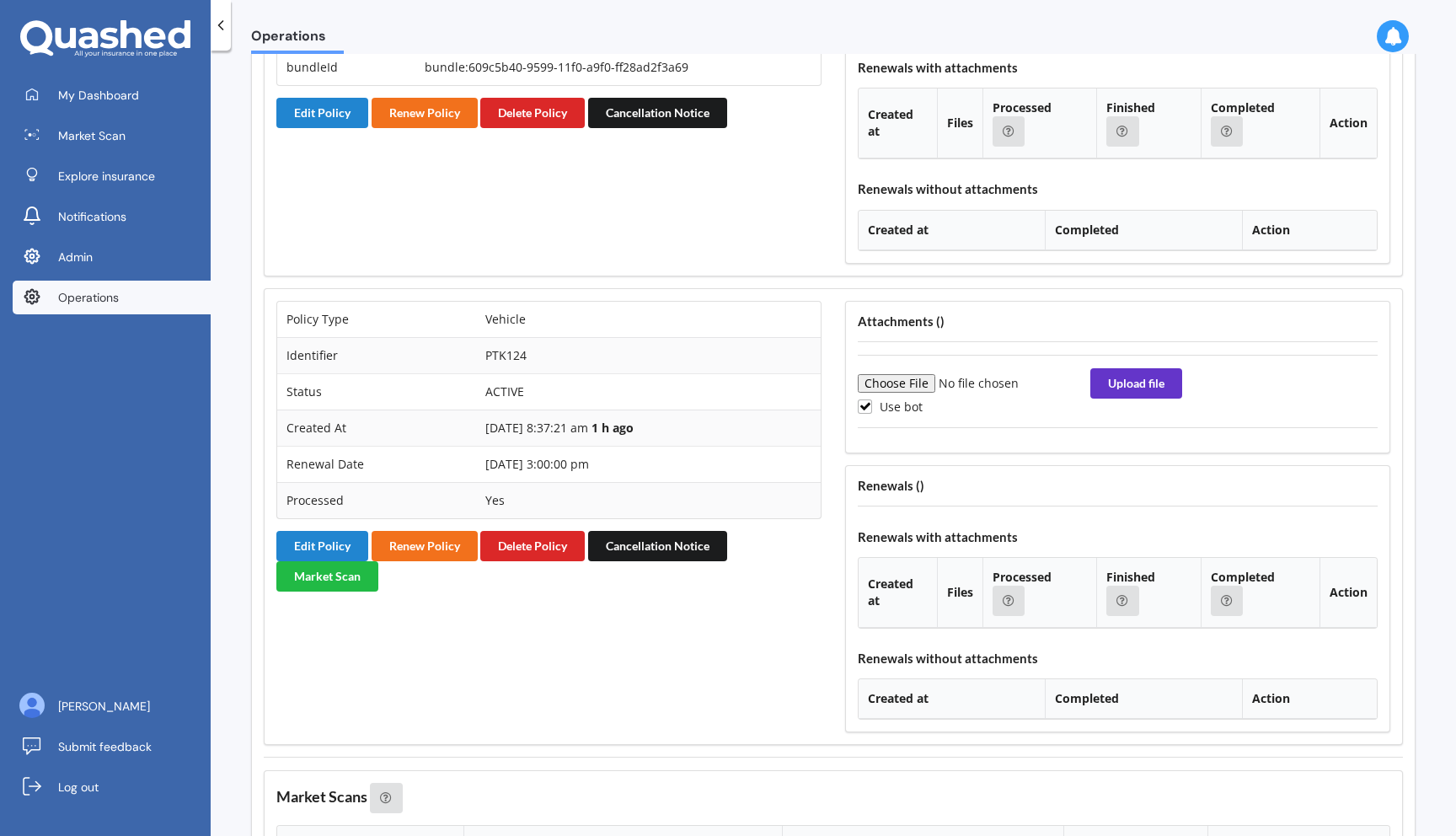
scroll to position [2579, 0]
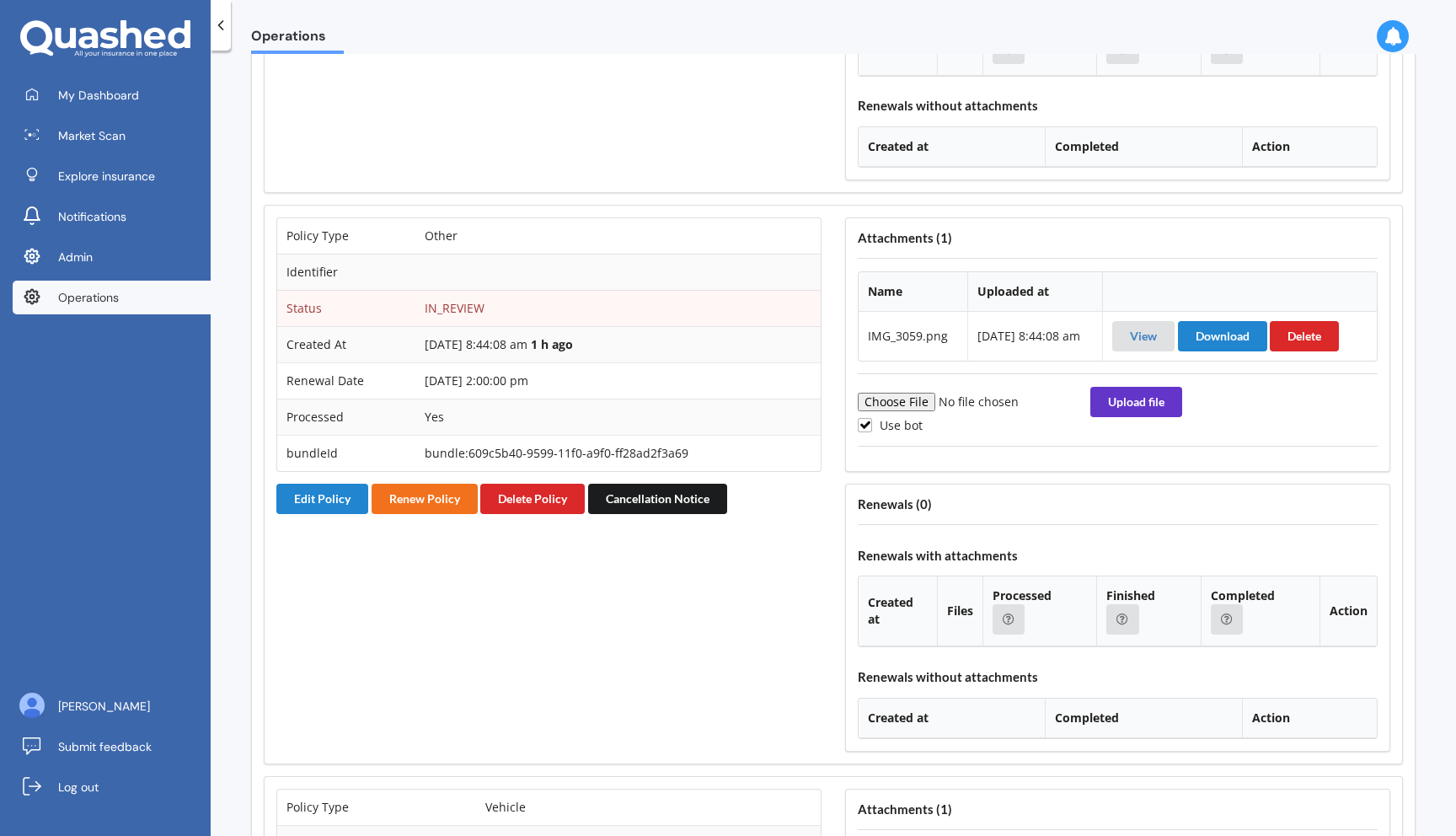
scroll to position [2518, 0]
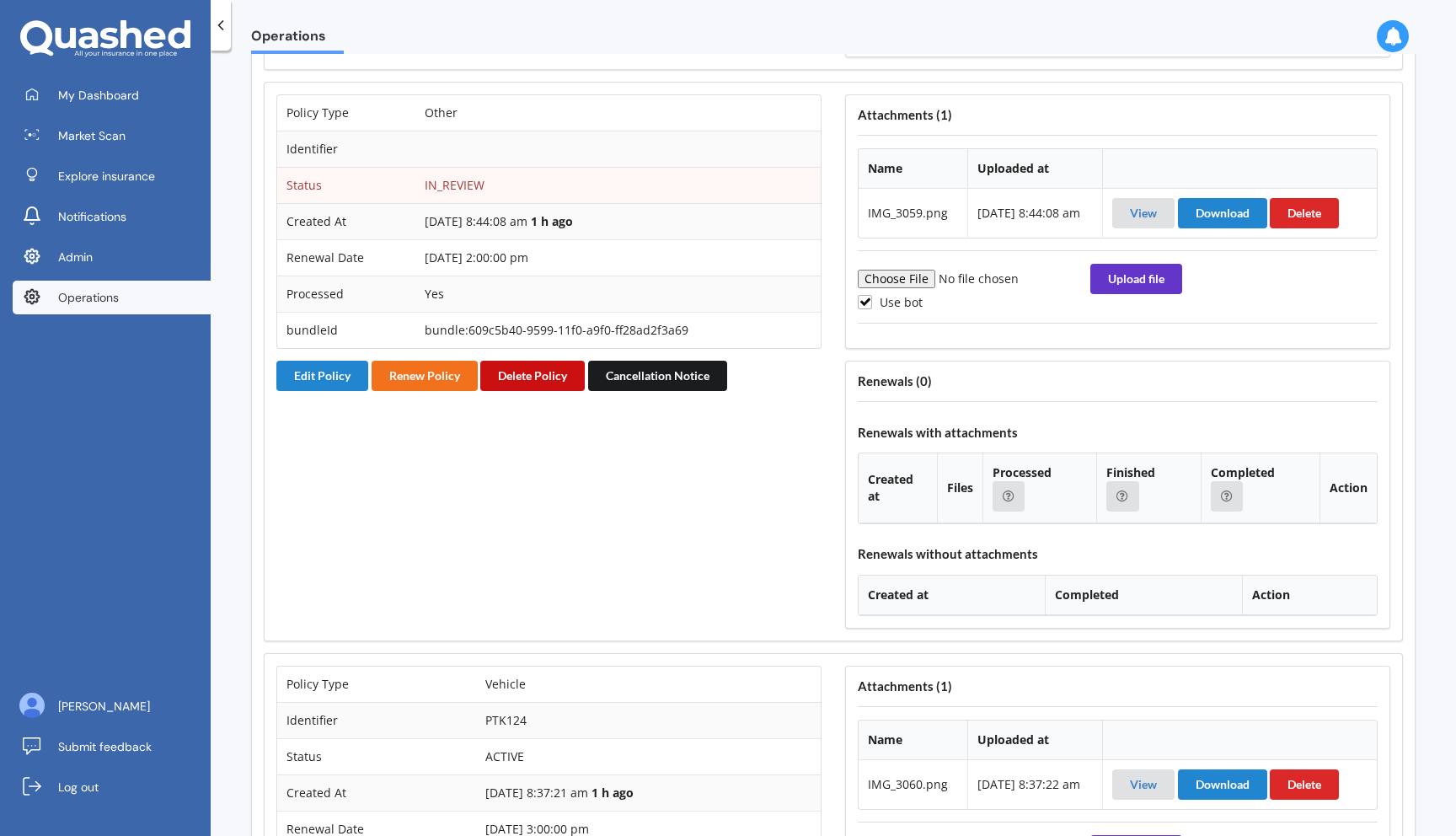
click at [541, 385] on button "Delete Policy" at bounding box center [532, 375] width 104 height 30
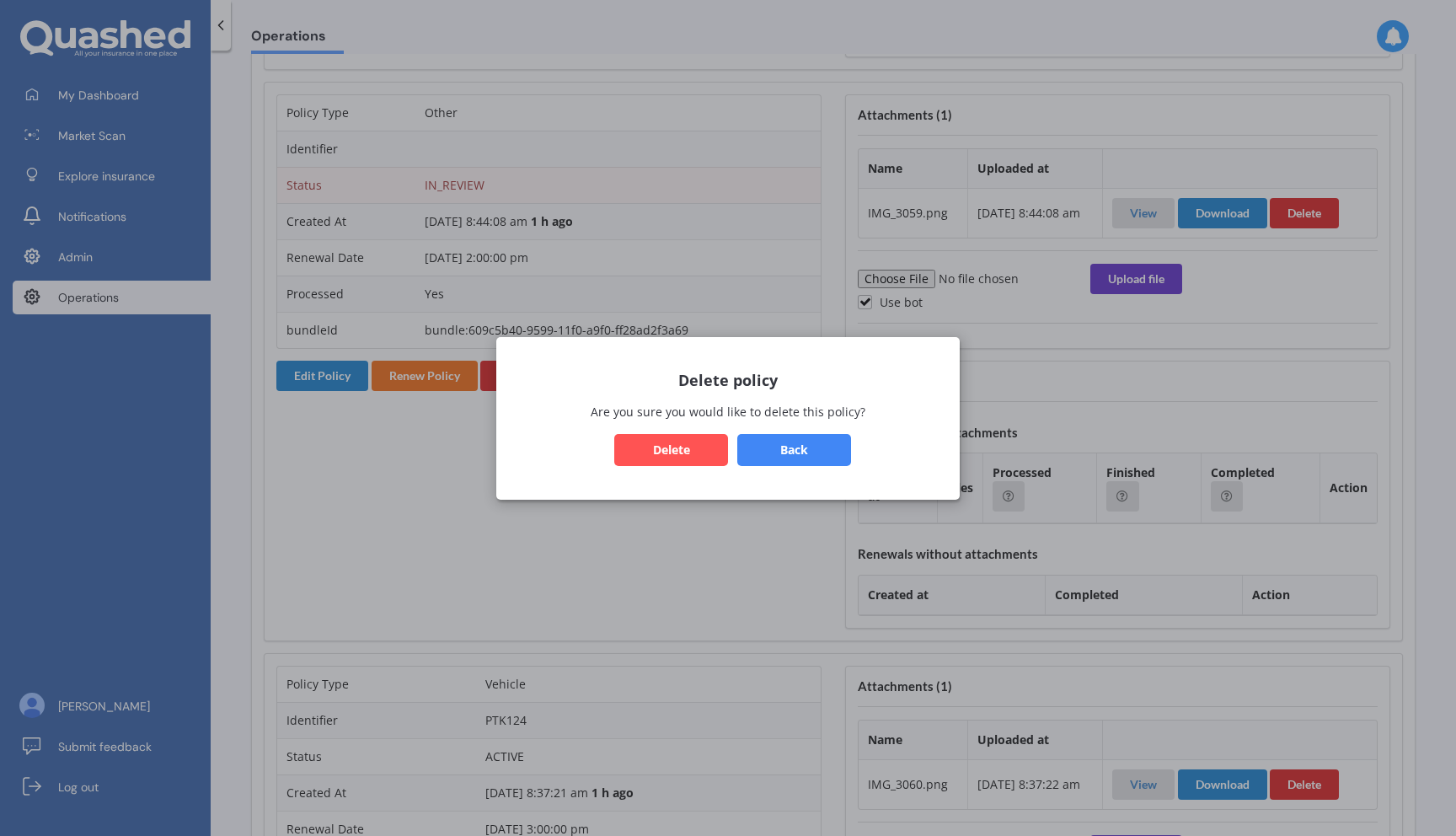
click at [685, 443] on button "Delete" at bounding box center [671, 449] width 114 height 32
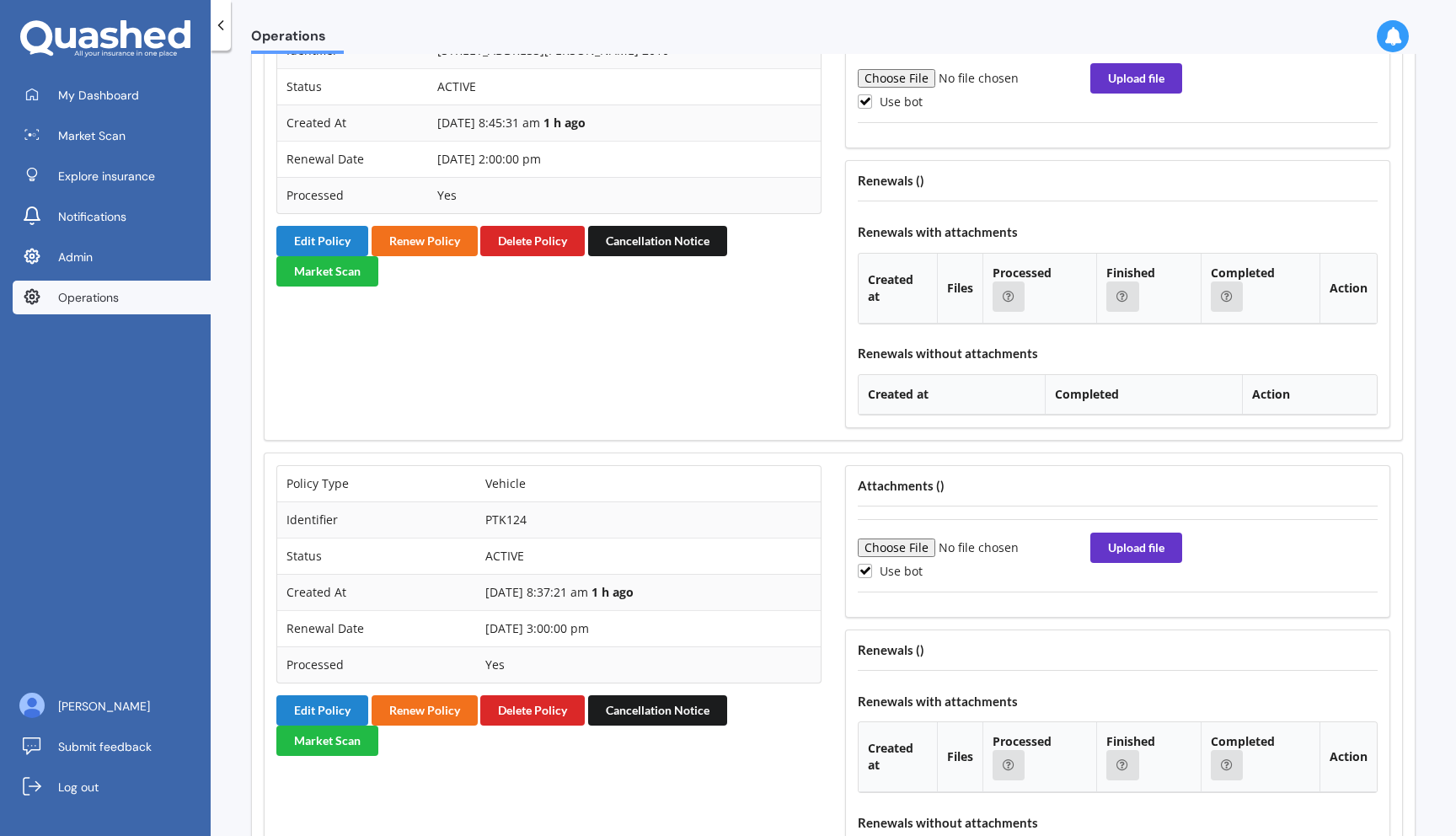
scroll to position [1866, 0]
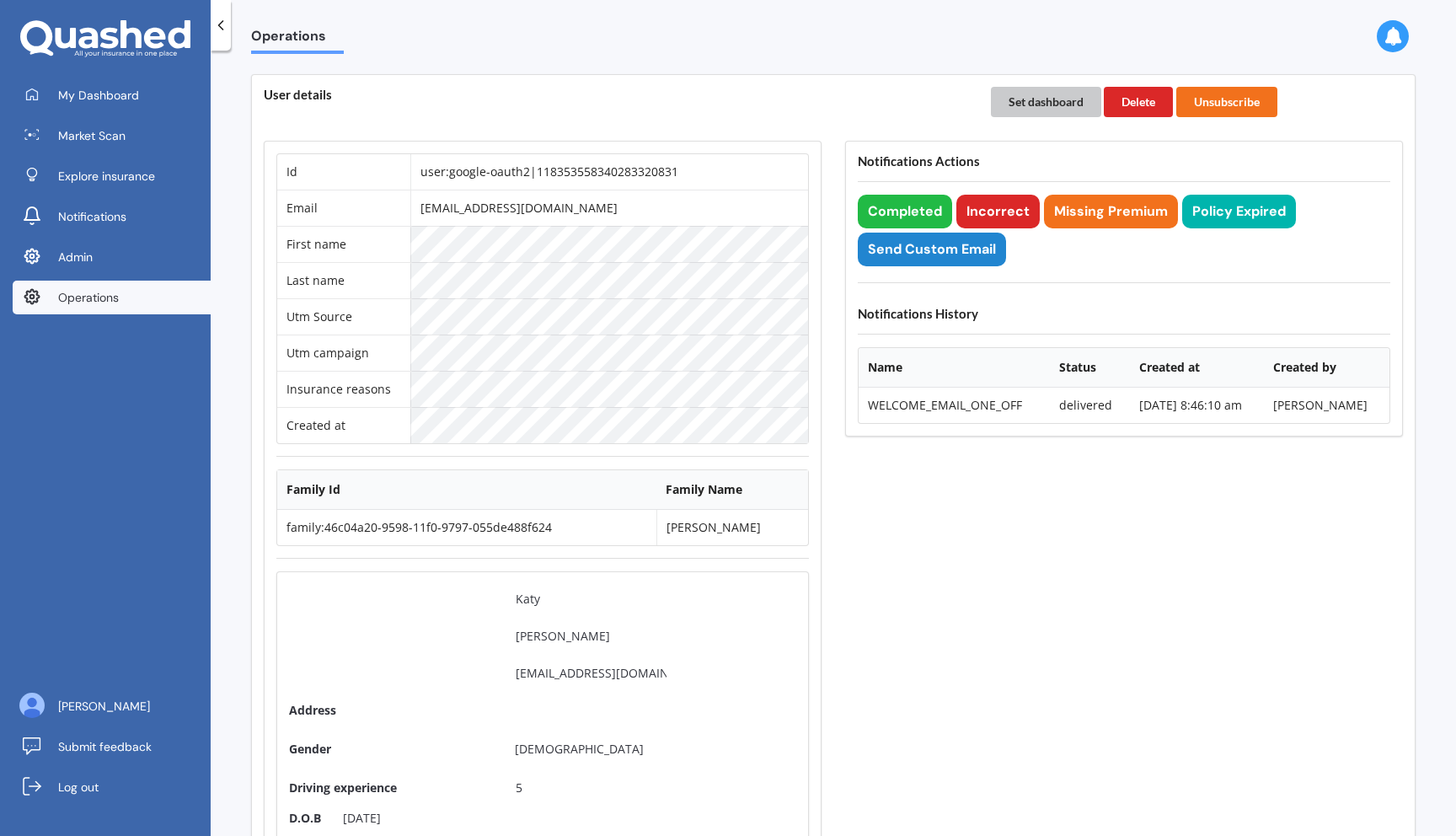
click at [1032, 107] on button "Set dashboard" at bounding box center [1046, 102] width 111 height 30
click at [136, 100] on span "My Dashboard" at bounding box center [98, 95] width 81 height 16
